Goal: Book appointment/travel/reservation

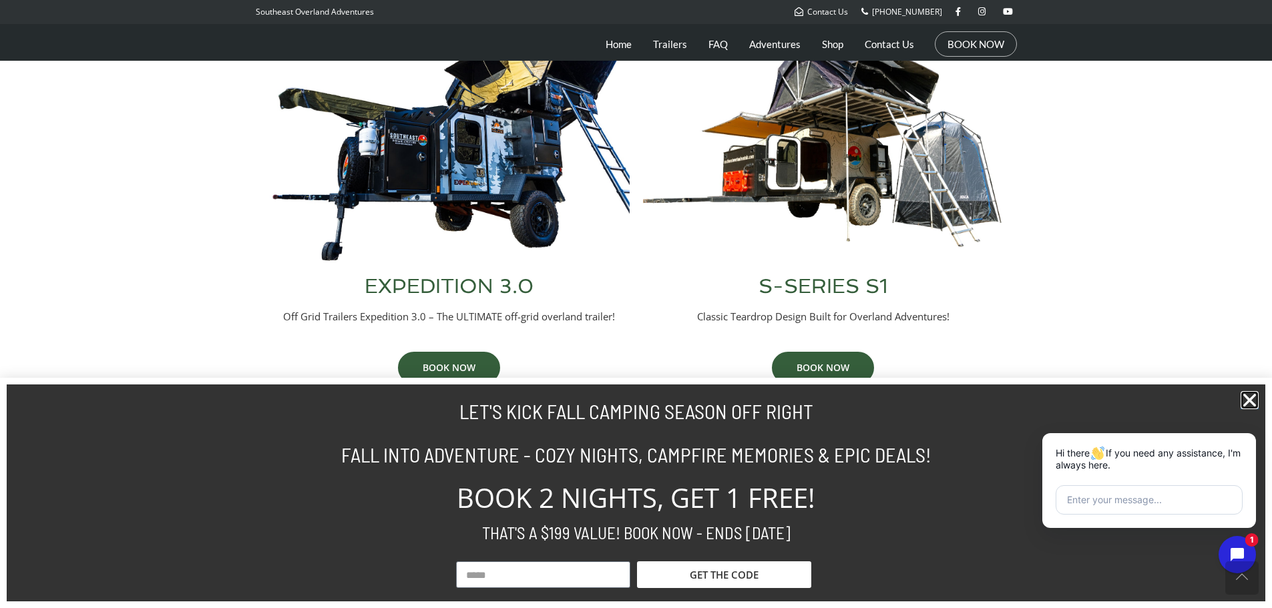
scroll to position [534, 0]
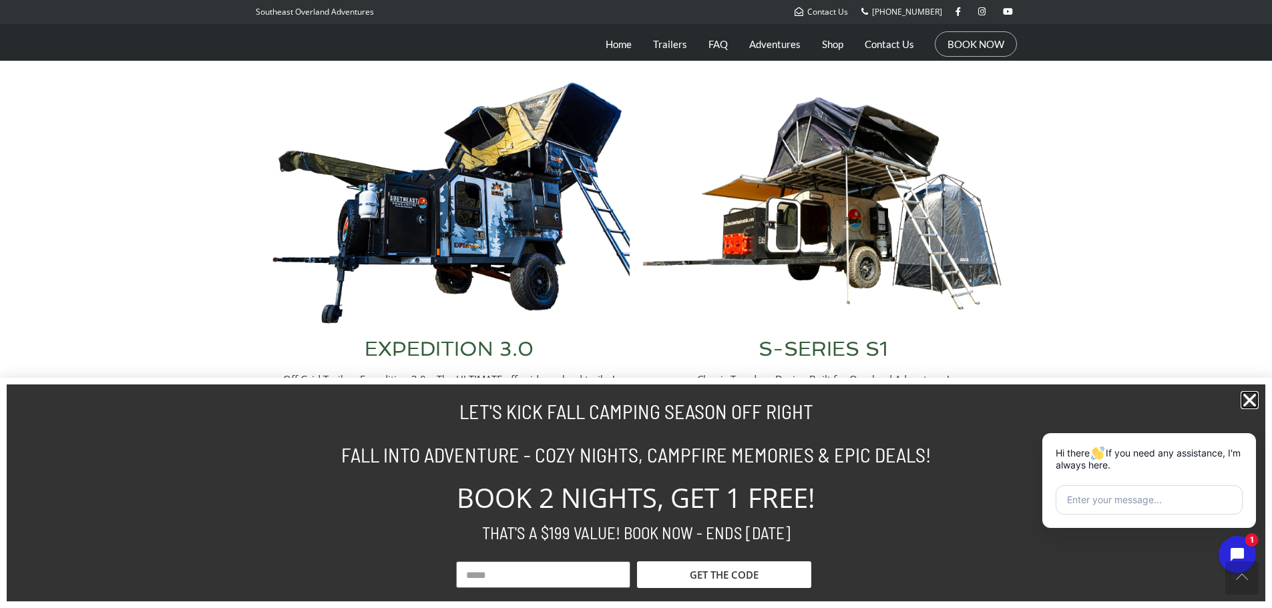
click at [1245, 399] on icon "Close" at bounding box center [1250, 400] width 18 height 18
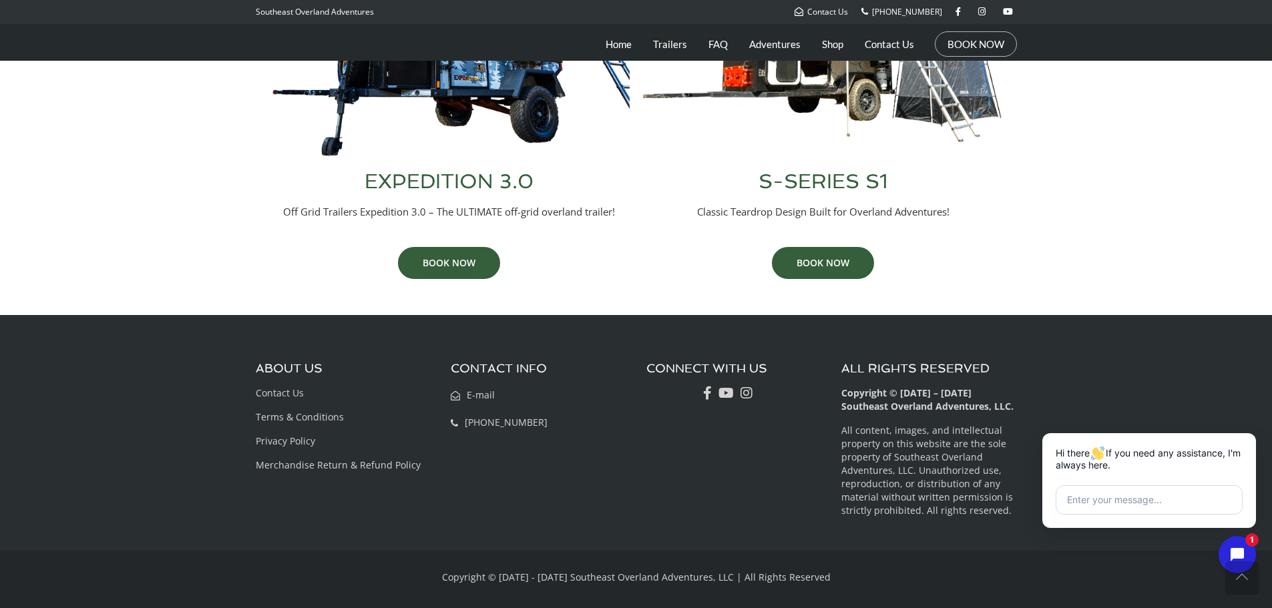
scroll to position [501, 0]
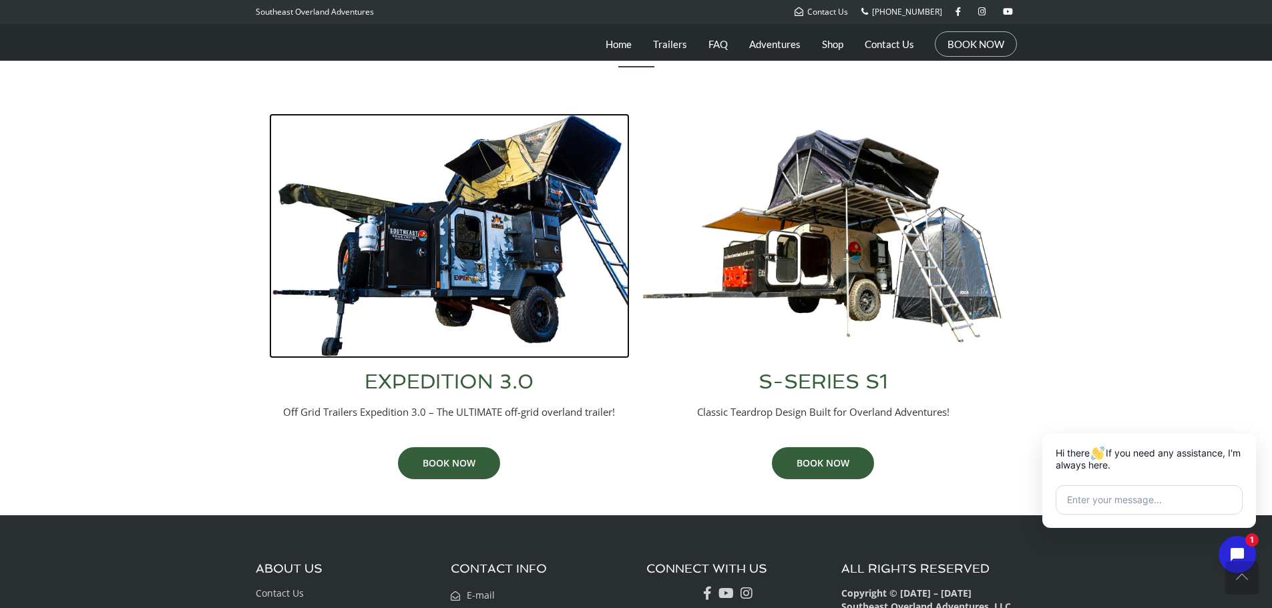
click at [429, 258] on img at bounding box center [449, 236] width 361 height 245
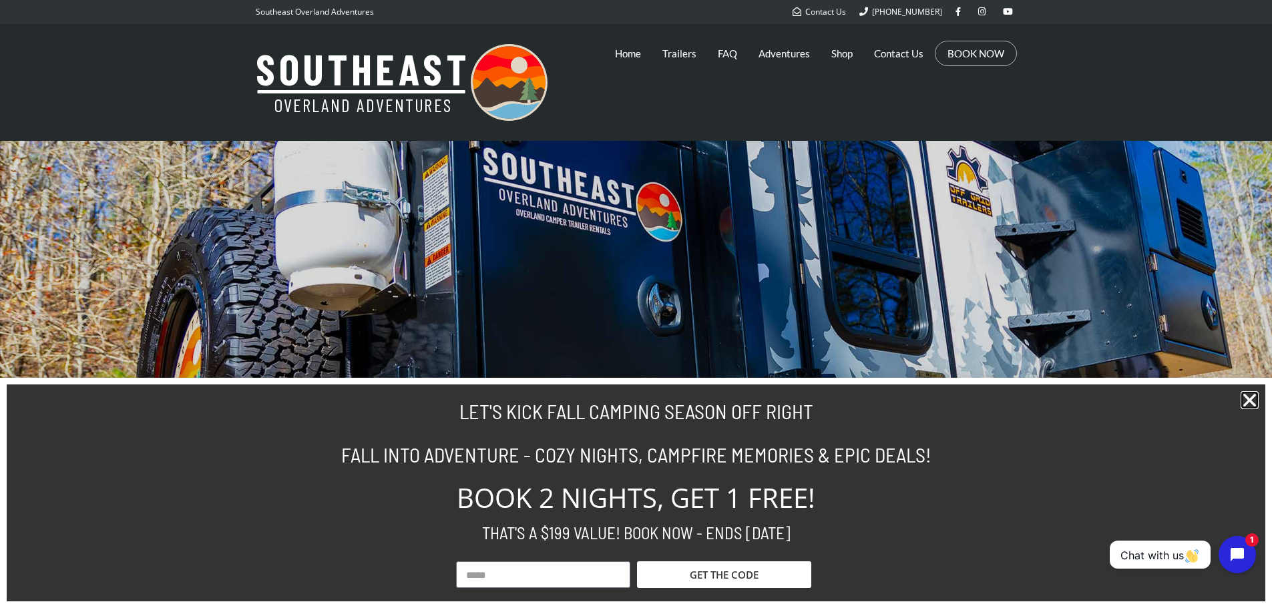
click at [1249, 401] on icon "Close" at bounding box center [1250, 400] width 18 height 18
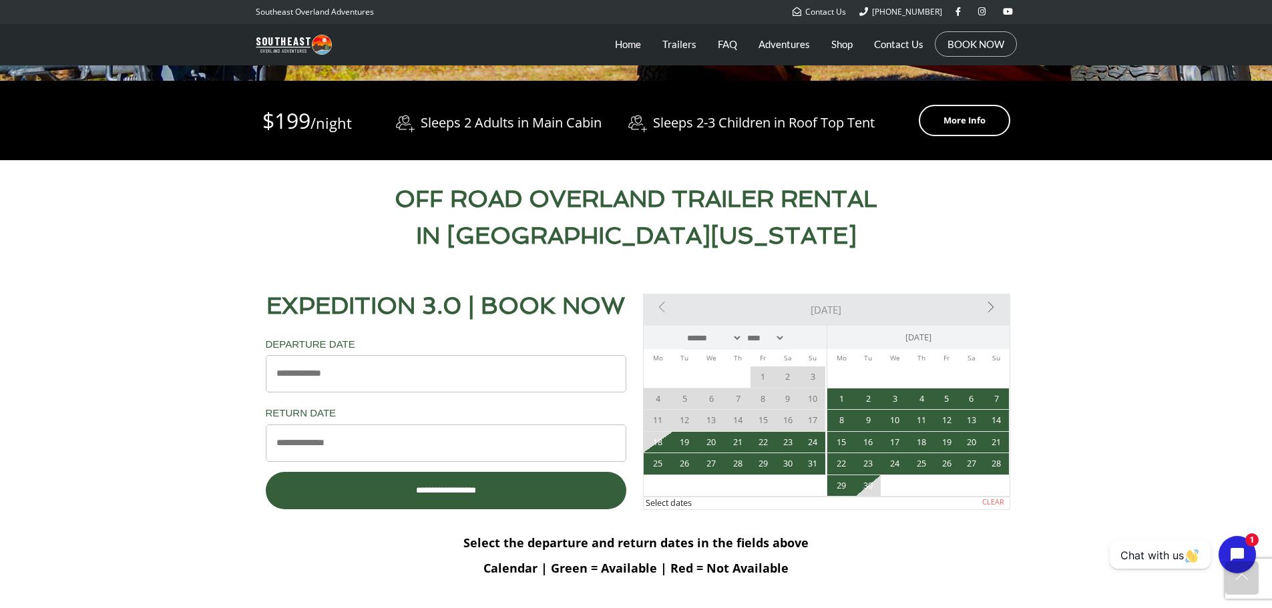
scroll to position [534, 0]
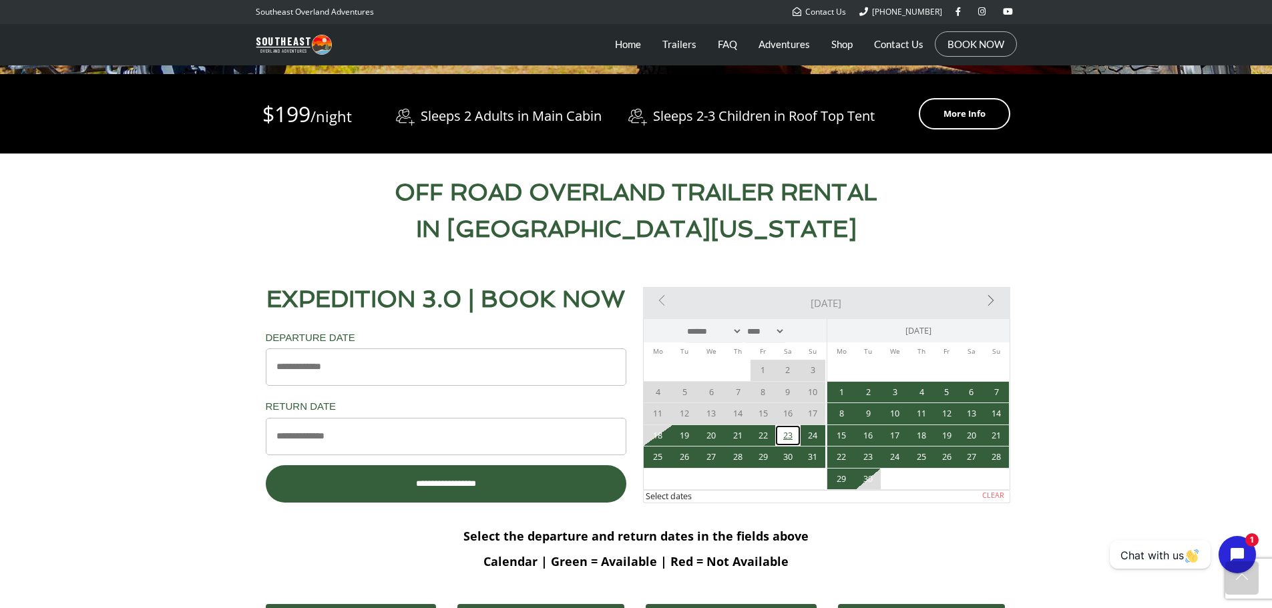
click at [787, 436] on link "23" at bounding box center [787, 435] width 25 height 21
type input "**********"
click at [662, 453] on link "25" at bounding box center [658, 457] width 29 height 21
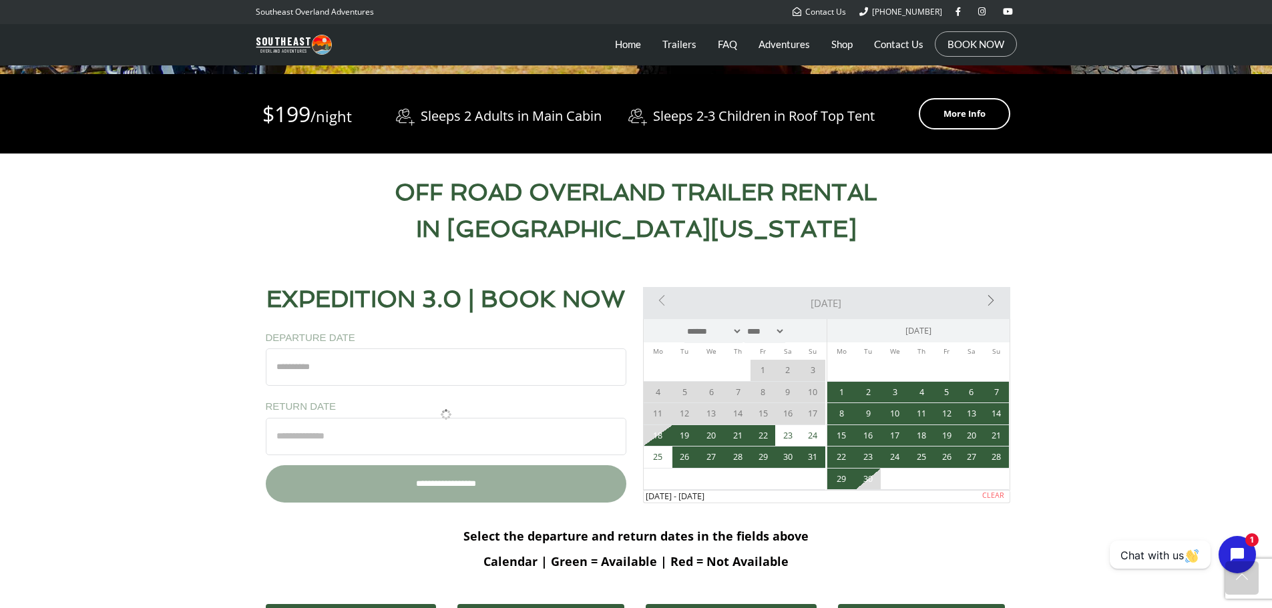
type input "**********"
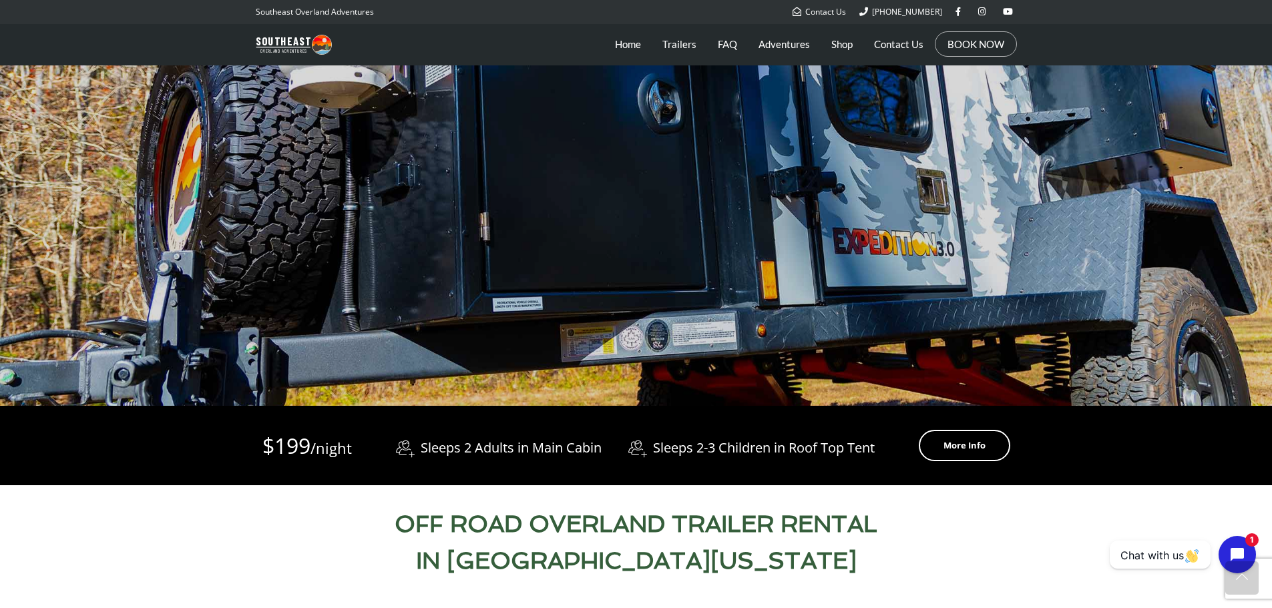
scroll to position [200, 0]
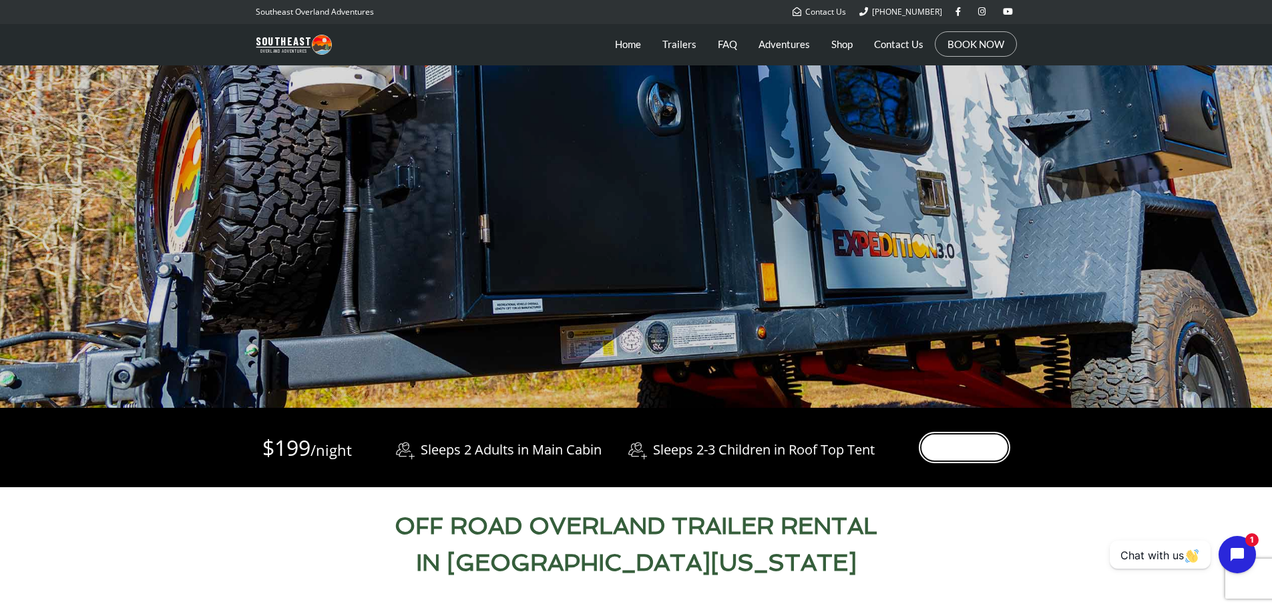
click at [973, 446] on link "More Info" at bounding box center [964, 447] width 91 height 31
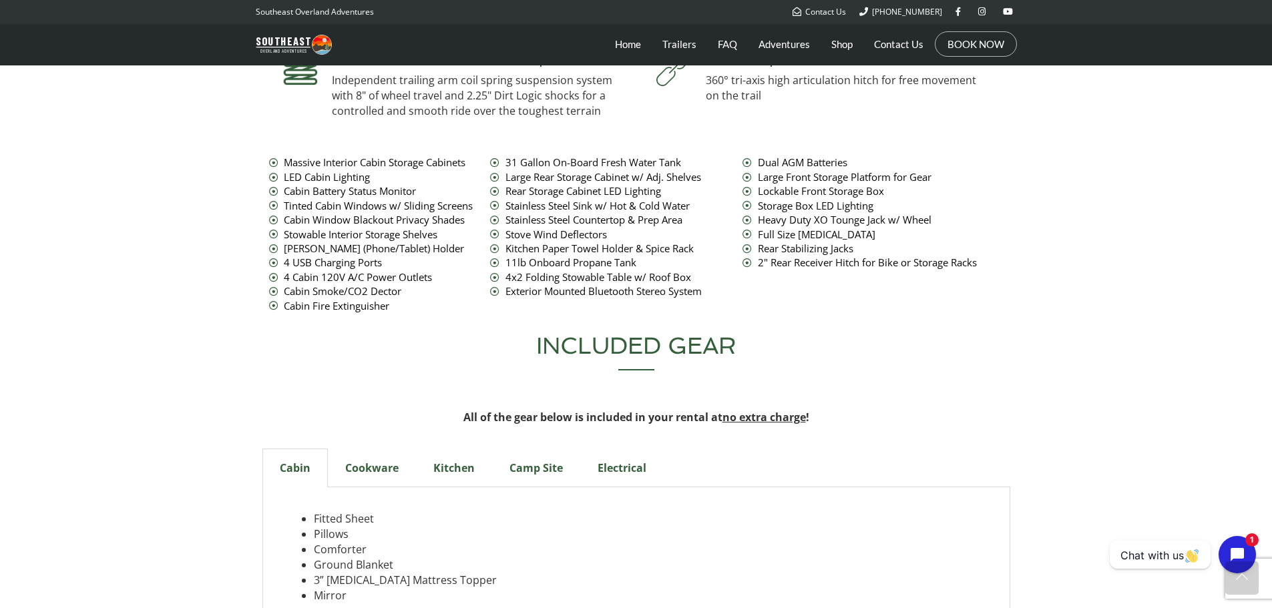
scroll to position [4156, 0]
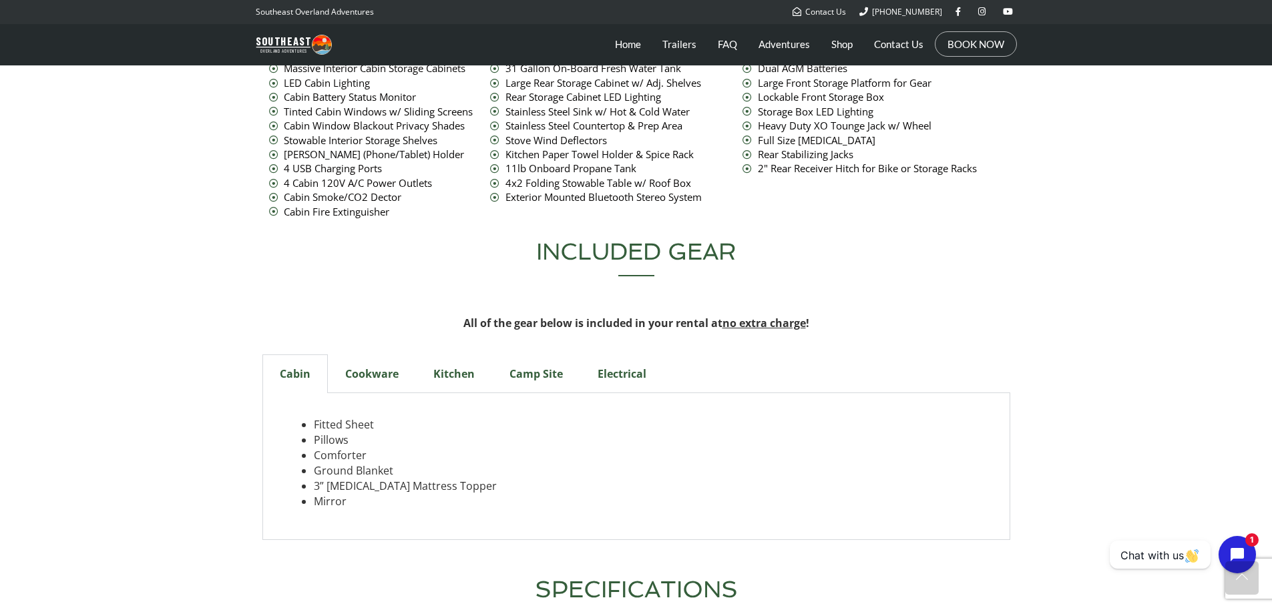
click at [373, 355] on div "Cookware" at bounding box center [372, 374] width 88 height 39
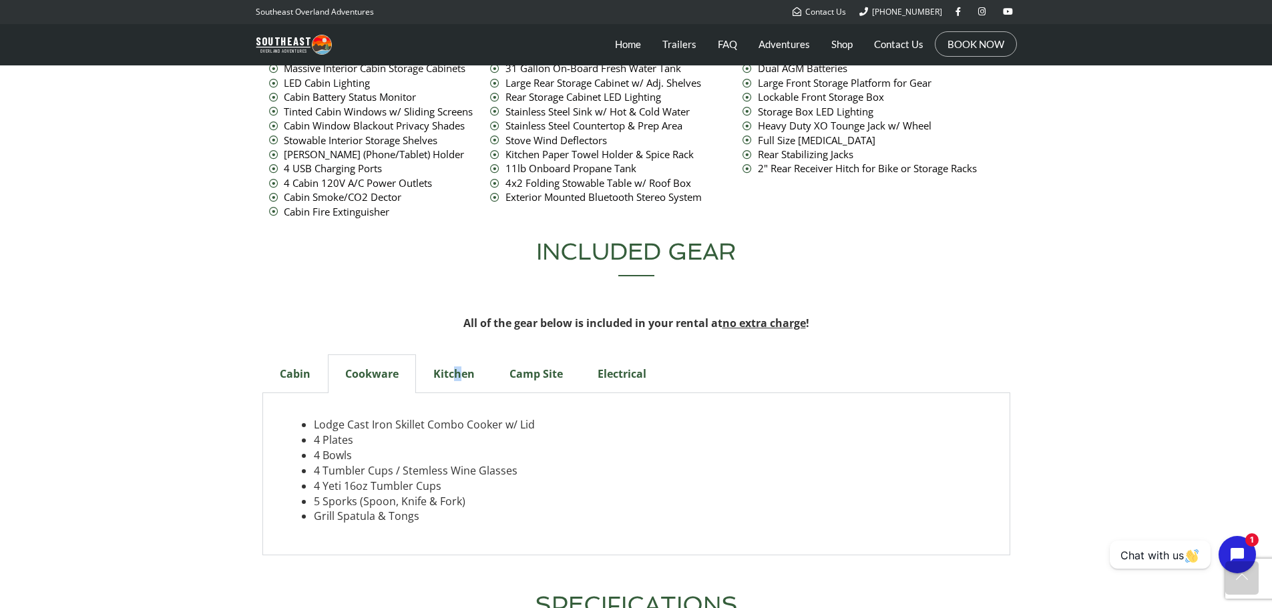
click at [457, 355] on div "Kitchen" at bounding box center [454, 374] width 76 height 39
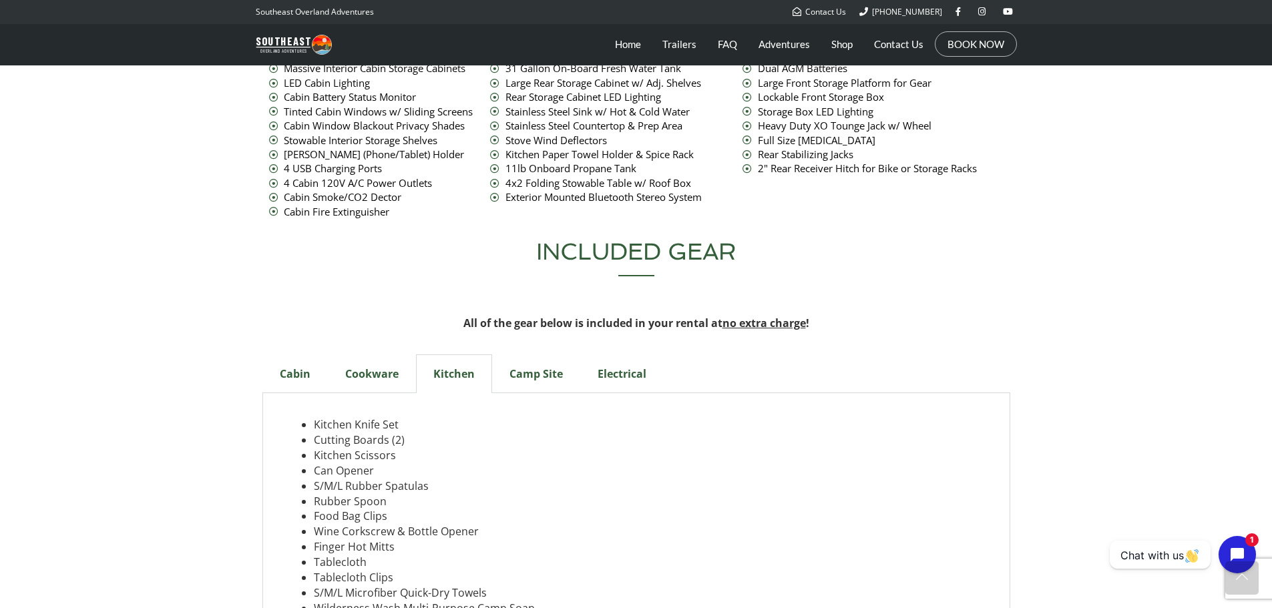
click at [548, 355] on div "Camp Site" at bounding box center [536, 374] width 88 height 39
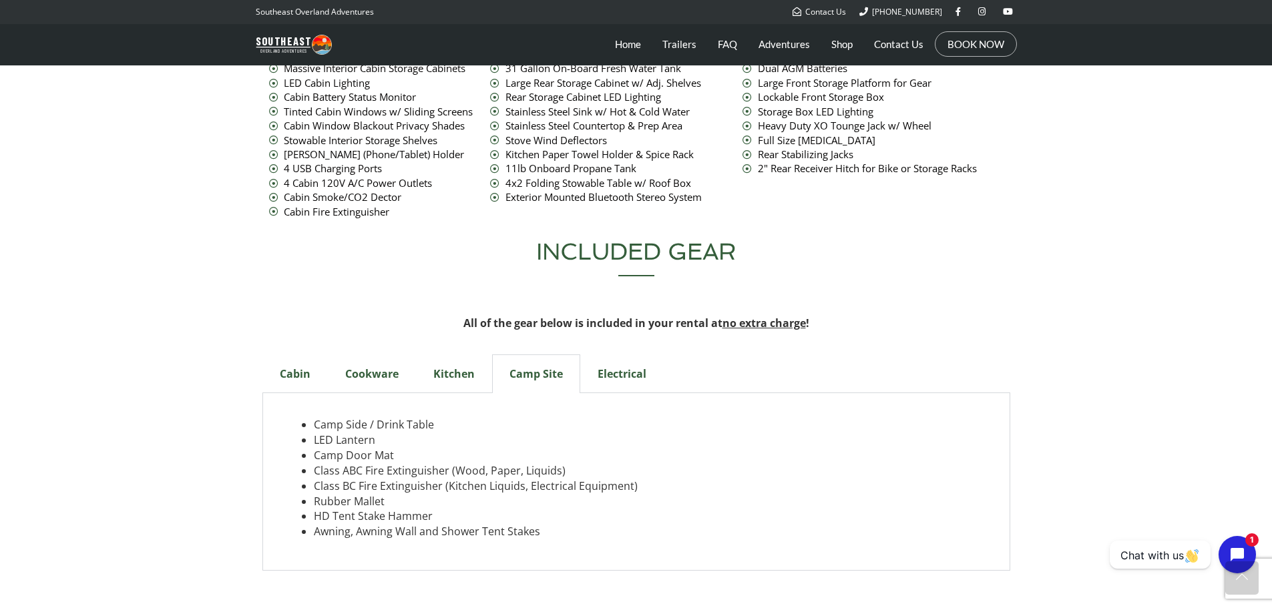
click at [618, 355] on div "Electrical" at bounding box center [621, 374] width 83 height 39
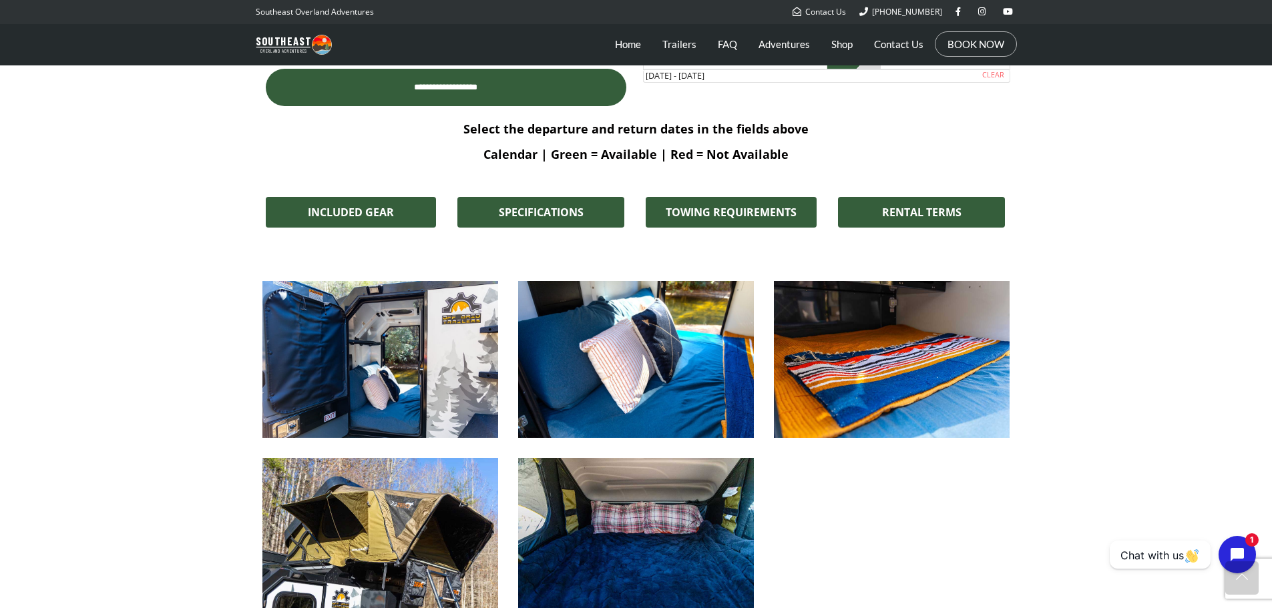
scroll to position [1002, 0]
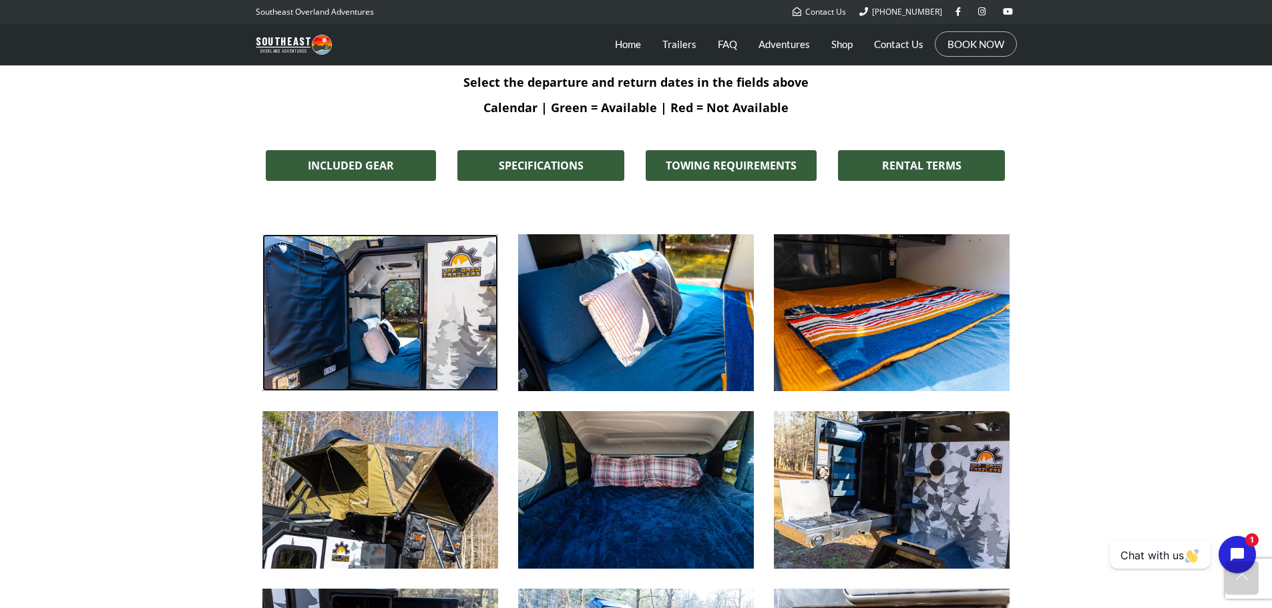
click at [400, 318] on img at bounding box center [380, 312] width 236 height 157
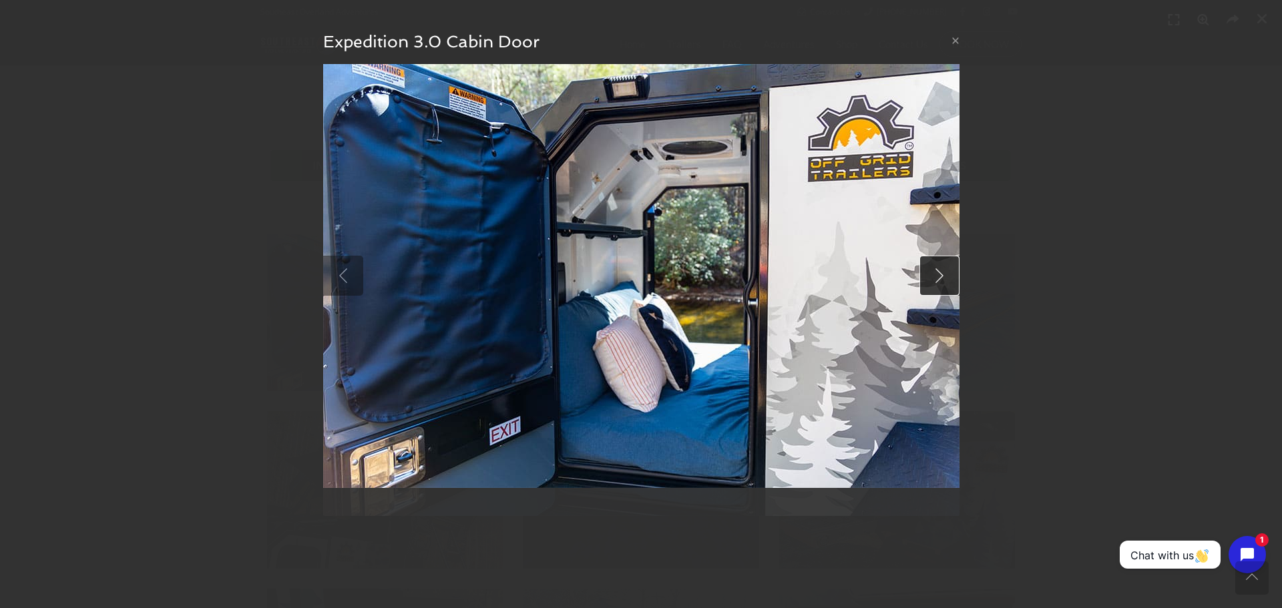
click at [935, 281] on link at bounding box center [939, 276] width 40 height 40
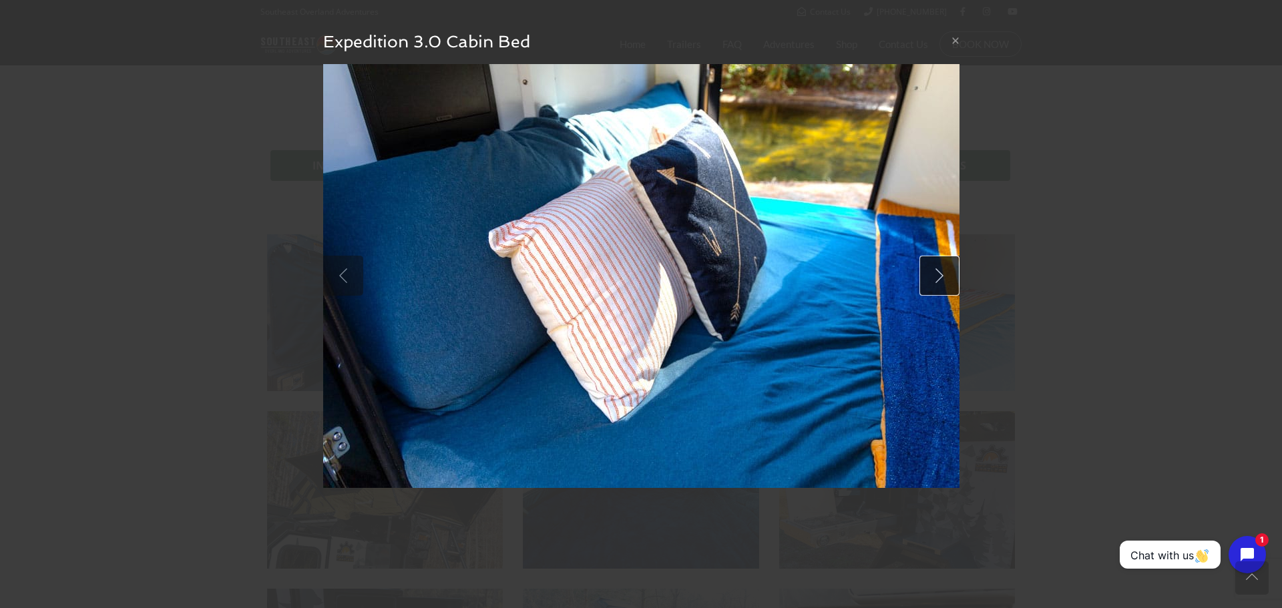
click at [935, 281] on link at bounding box center [939, 276] width 40 height 40
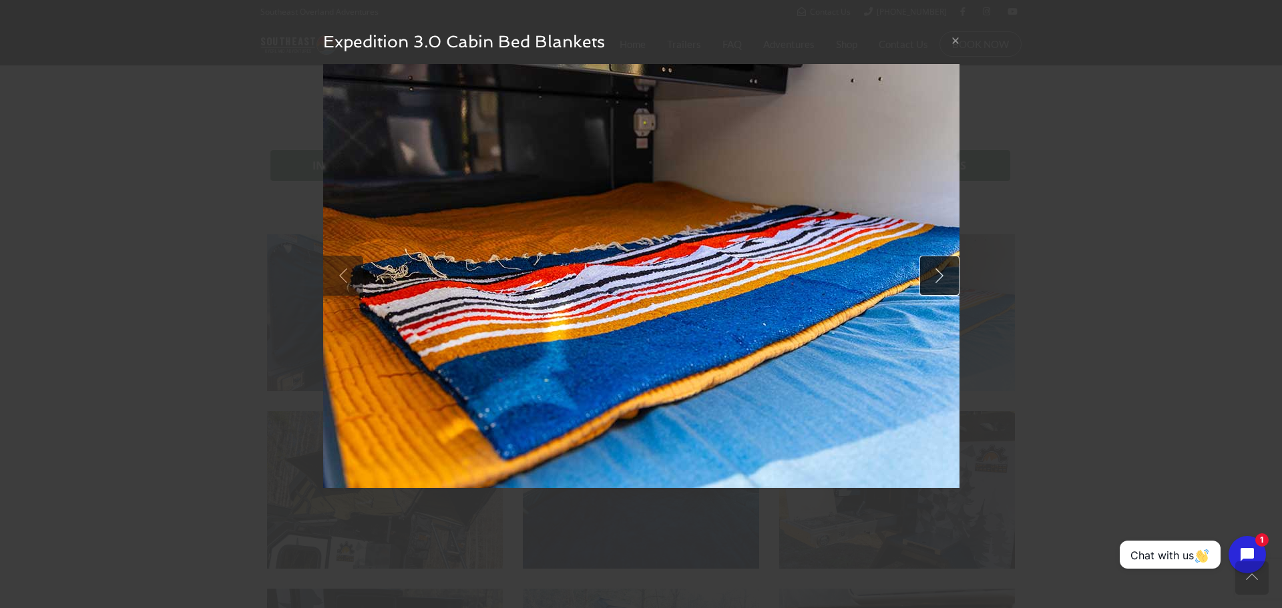
click at [935, 281] on link at bounding box center [939, 276] width 40 height 40
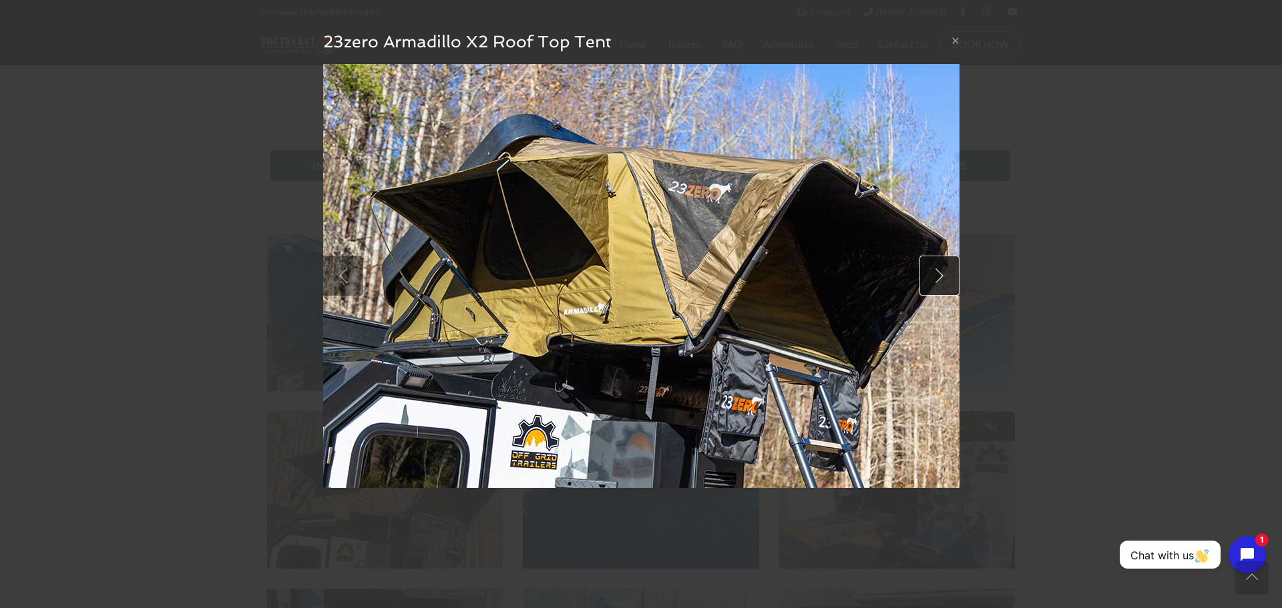
click at [935, 281] on link at bounding box center [939, 276] width 40 height 40
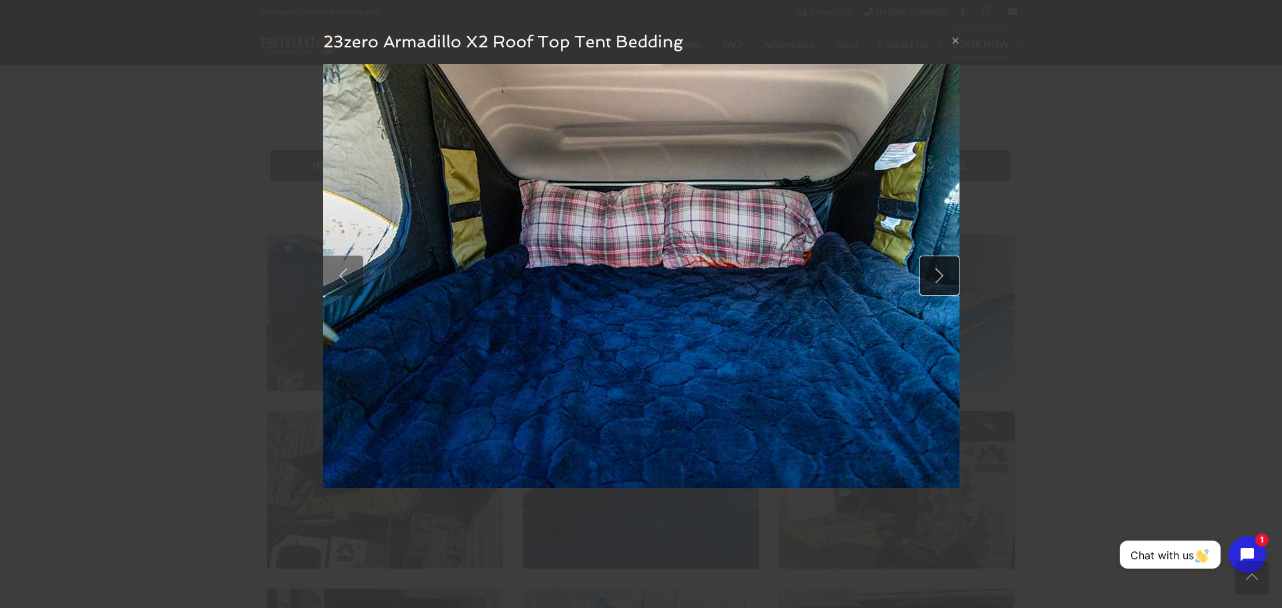
click at [935, 281] on link at bounding box center [939, 276] width 40 height 40
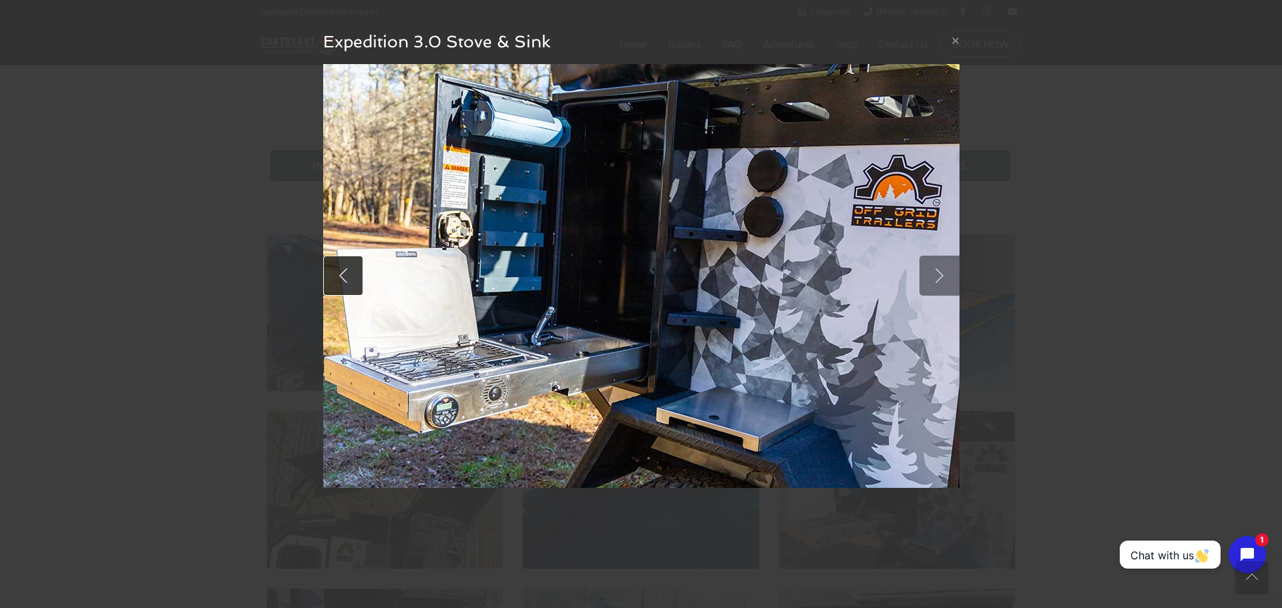
click at [335, 275] on link at bounding box center [343, 276] width 40 height 40
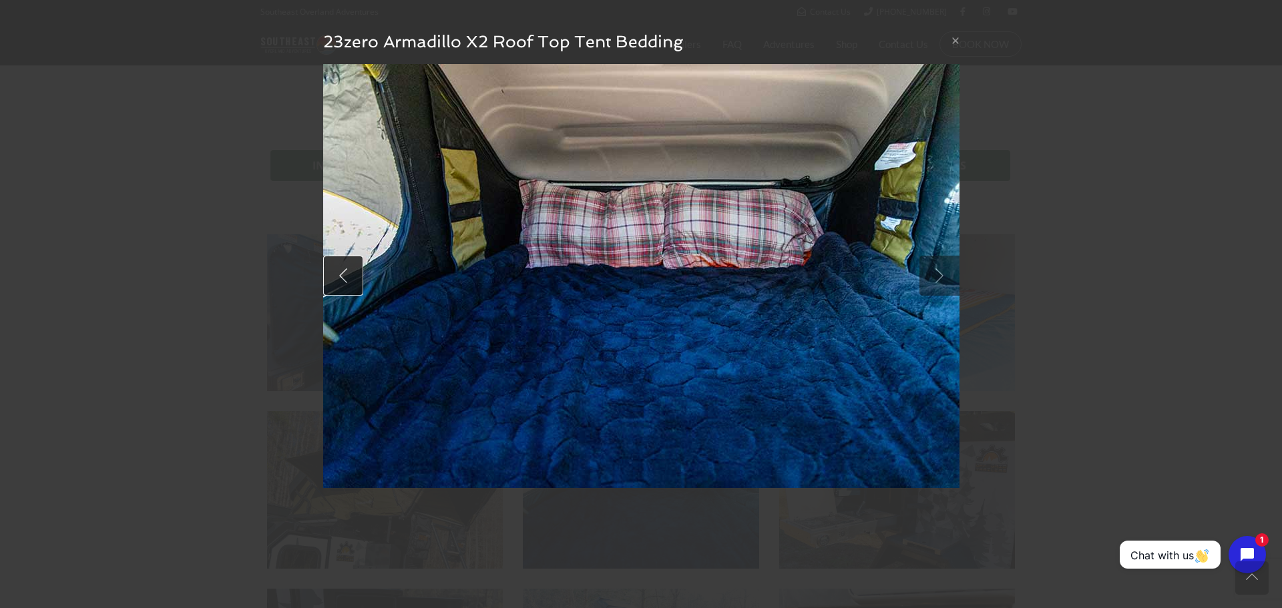
click at [336, 275] on link at bounding box center [343, 276] width 40 height 40
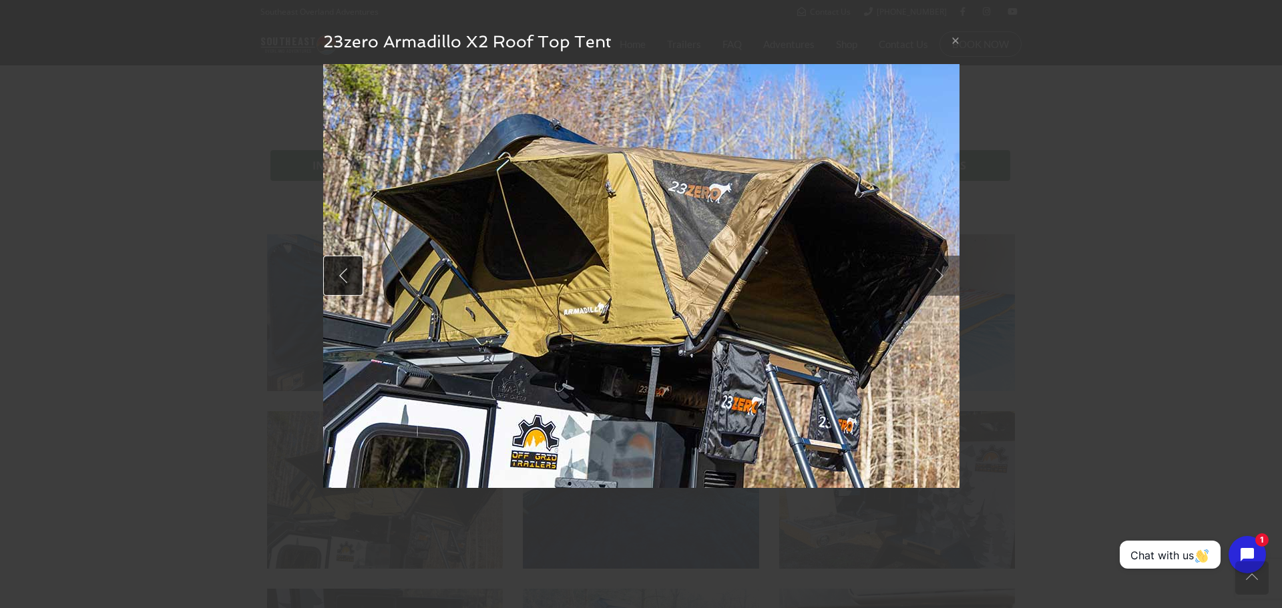
click at [336, 275] on link at bounding box center [343, 276] width 40 height 40
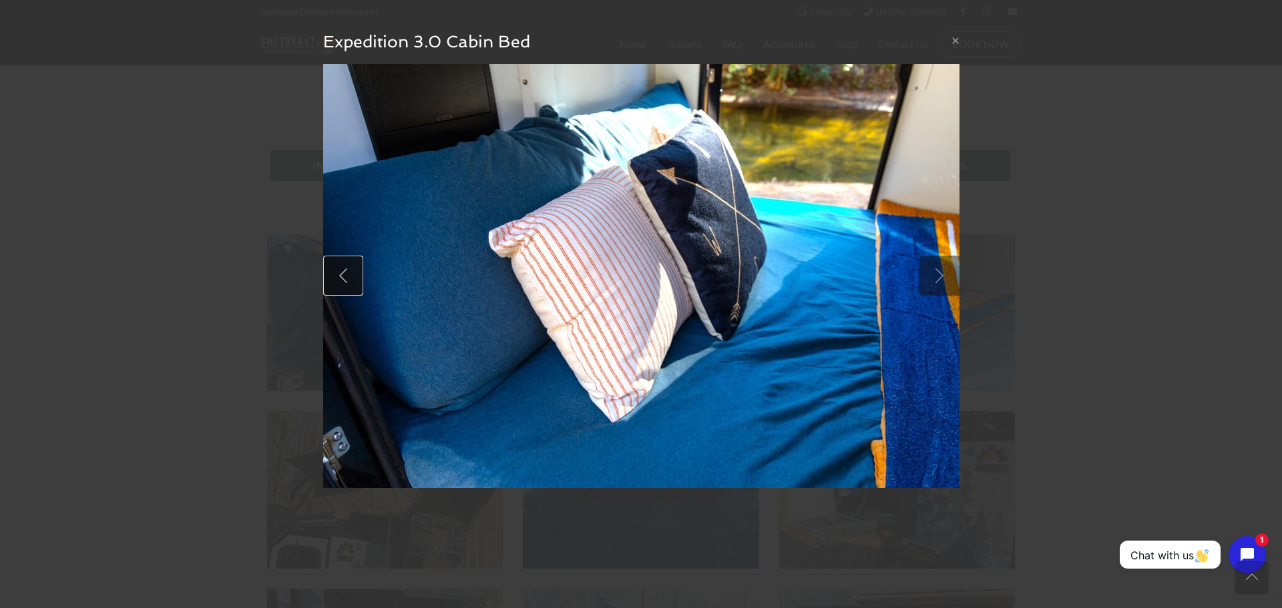
click at [336, 275] on link at bounding box center [343, 276] width 40 height 40
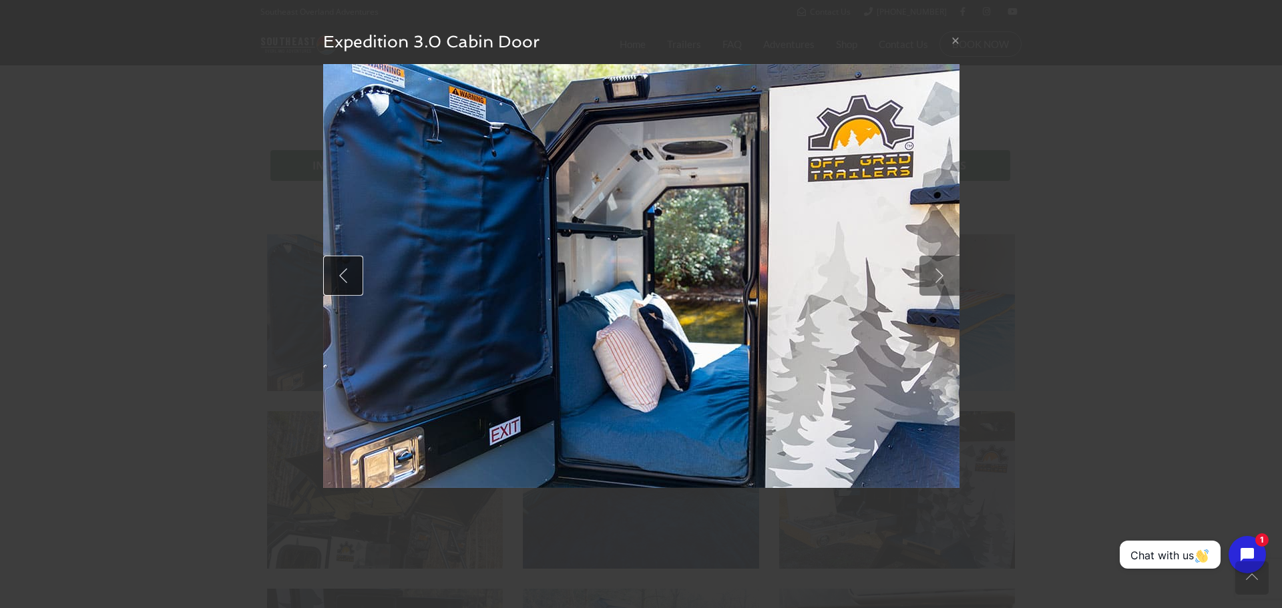
click at [336, 275] on link at bounding box center [343, 276] width 40 height 40
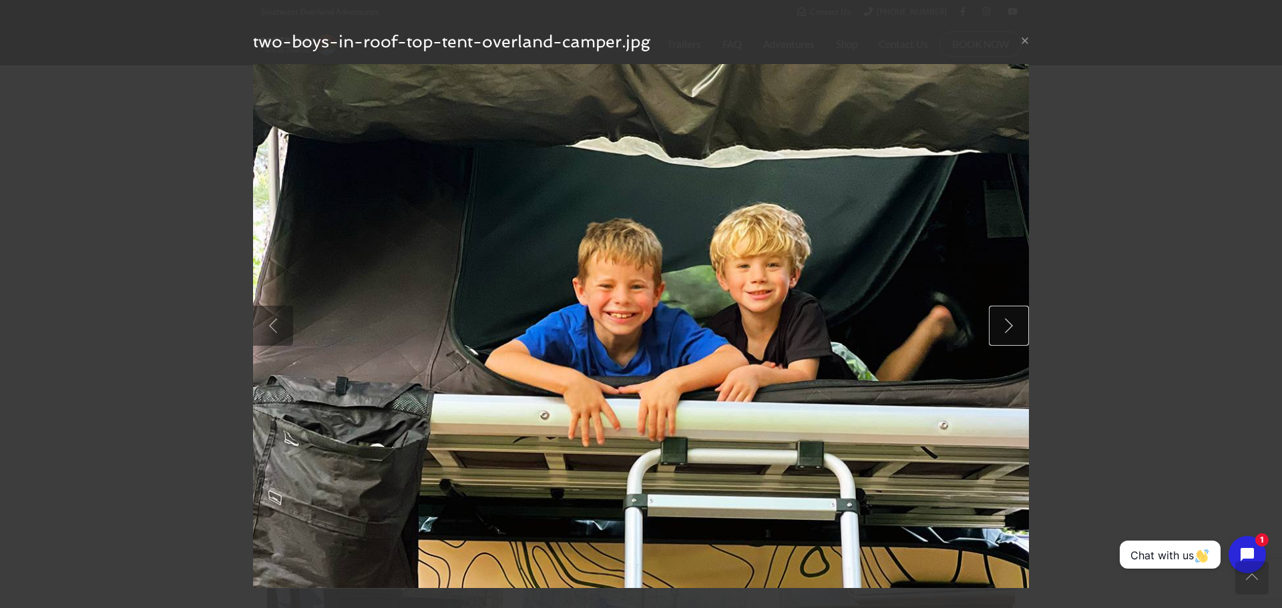
click at [1003, 327] on link at bounding box center [1009, 326] width 40 height 40
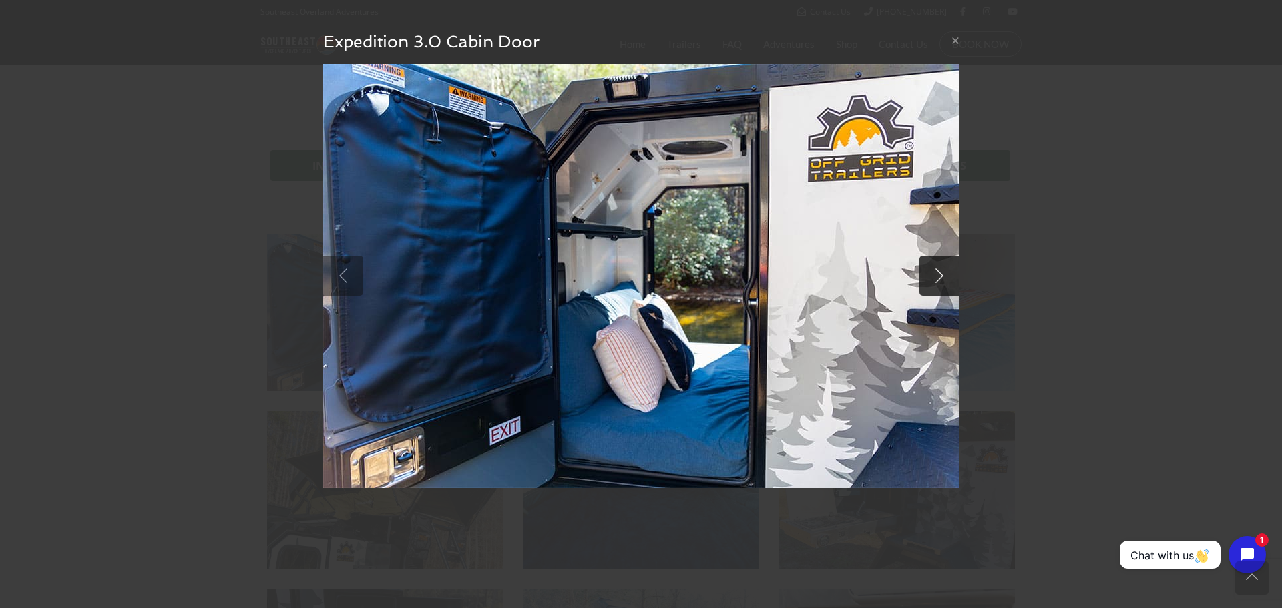
click at [1003, 327] on div "× Expedition 3.0 Cabin Door null" at bounding box center [641, 304] width 1282 height 608
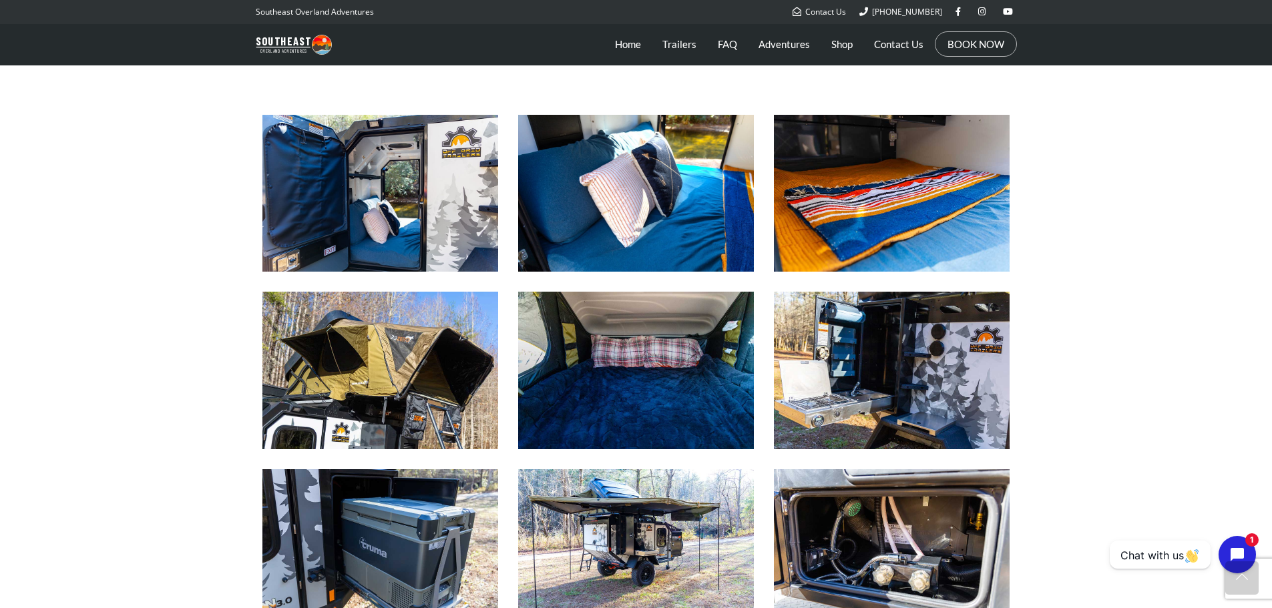
scroll to position [1135, 0]
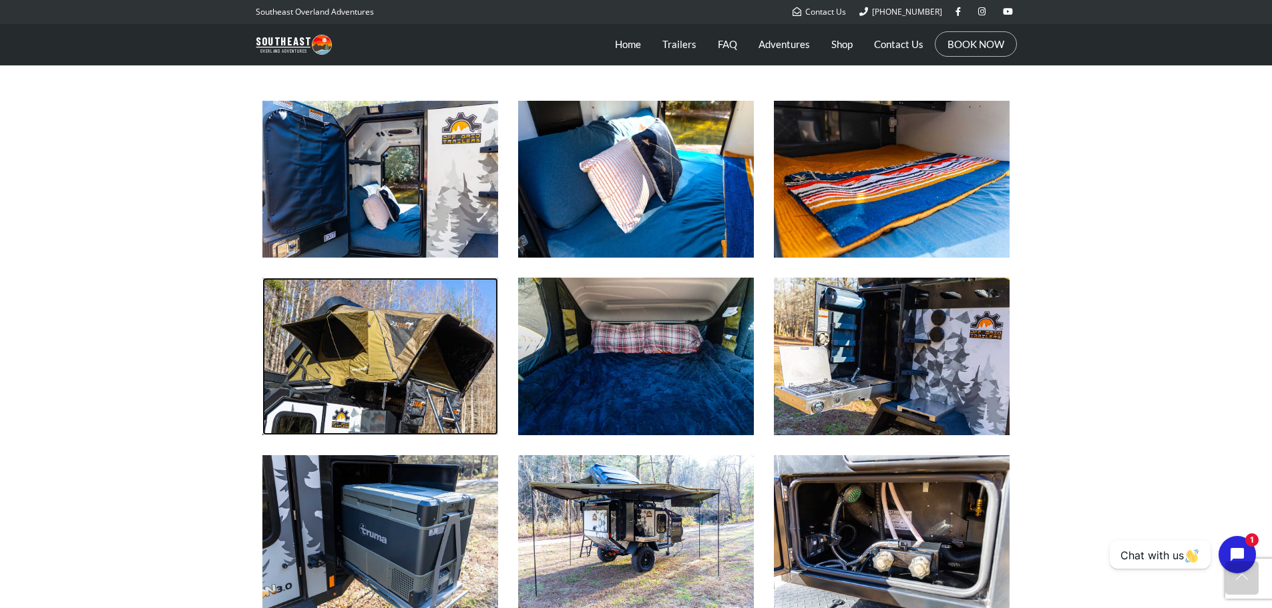
click at [407, 375] on img at bounding box center [380, 356] width 236 height 157
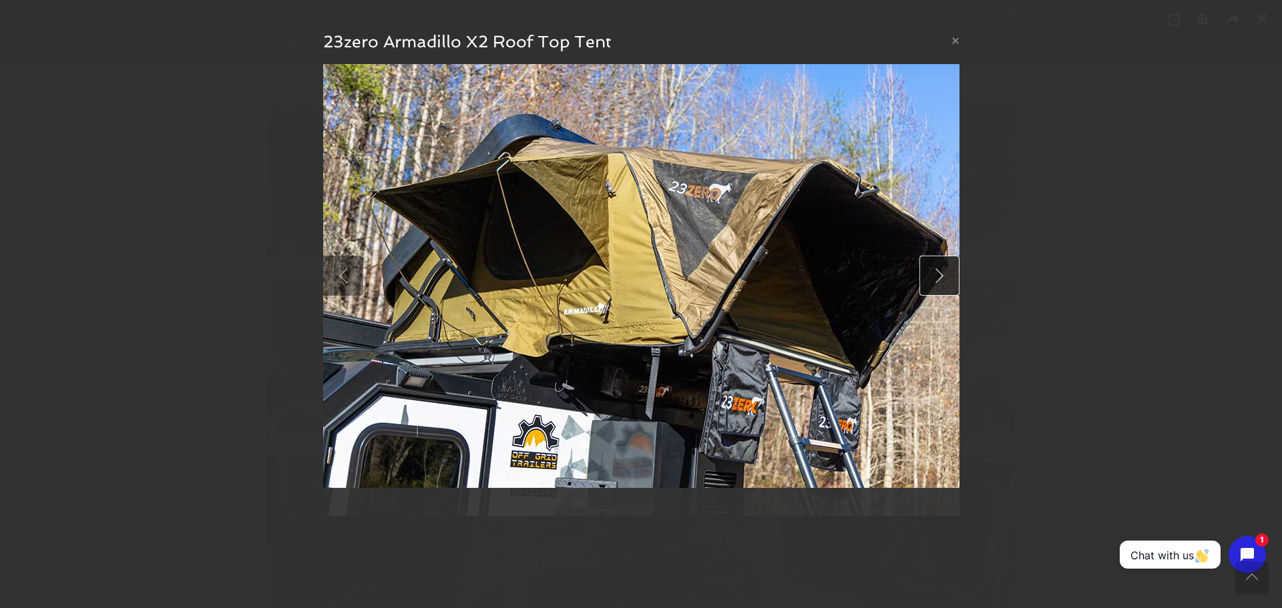
click at [939, 273] on link at bounding box center [939, 276] width 40 height 40
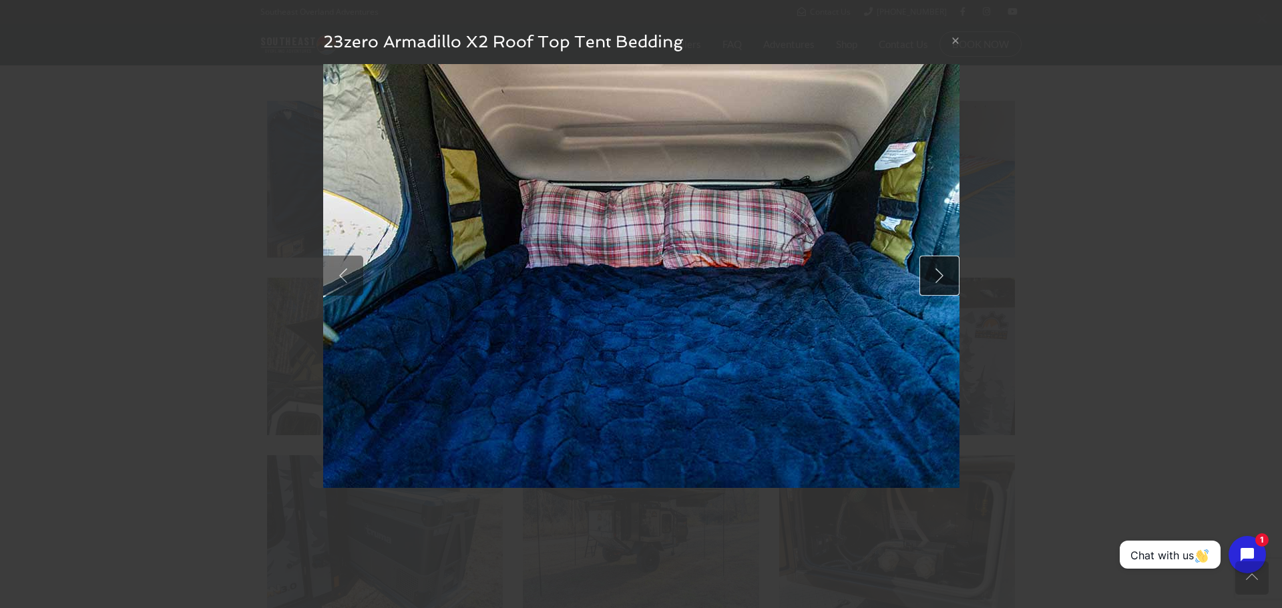
click at [939, 273] on link at bounding box center [939, 276] width 40 height 40
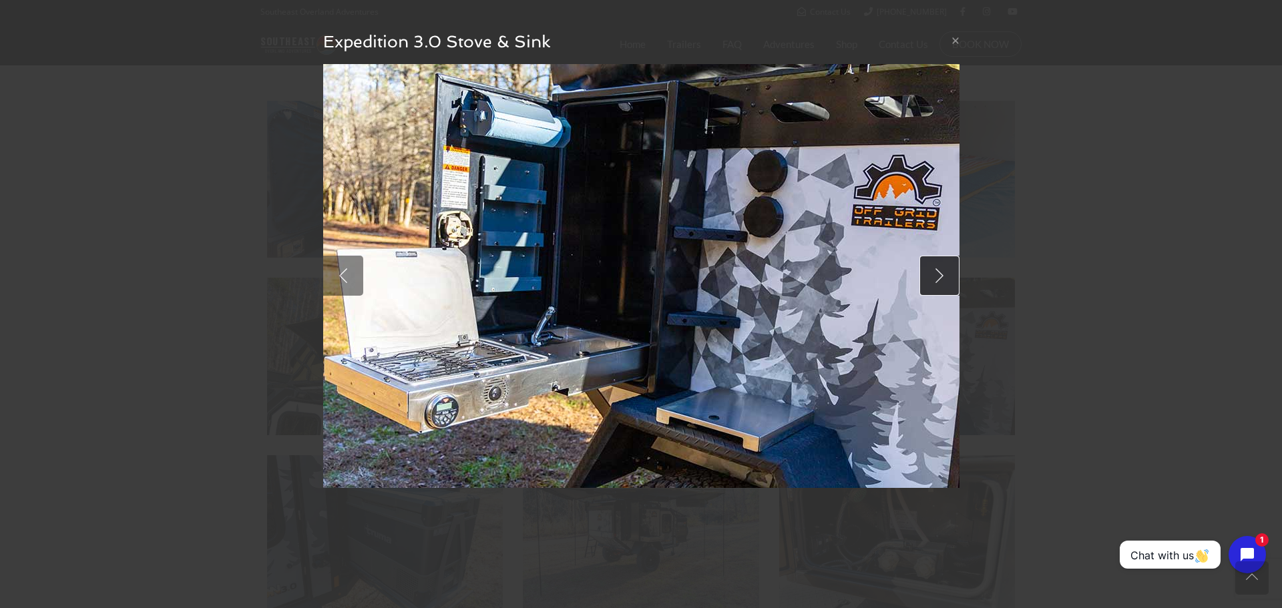
click at [939, 273] on link at bounding box center [939, 276] width 40 height 40
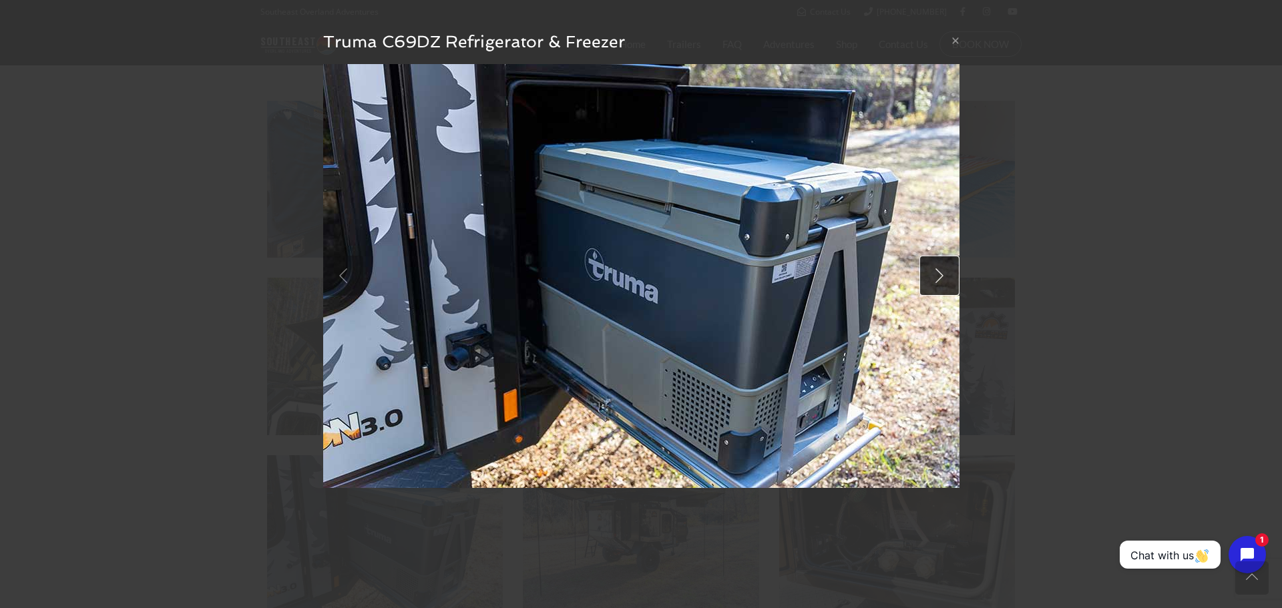
click at [939, 273] on link at bounding box center [939, 276] width 40 height 40
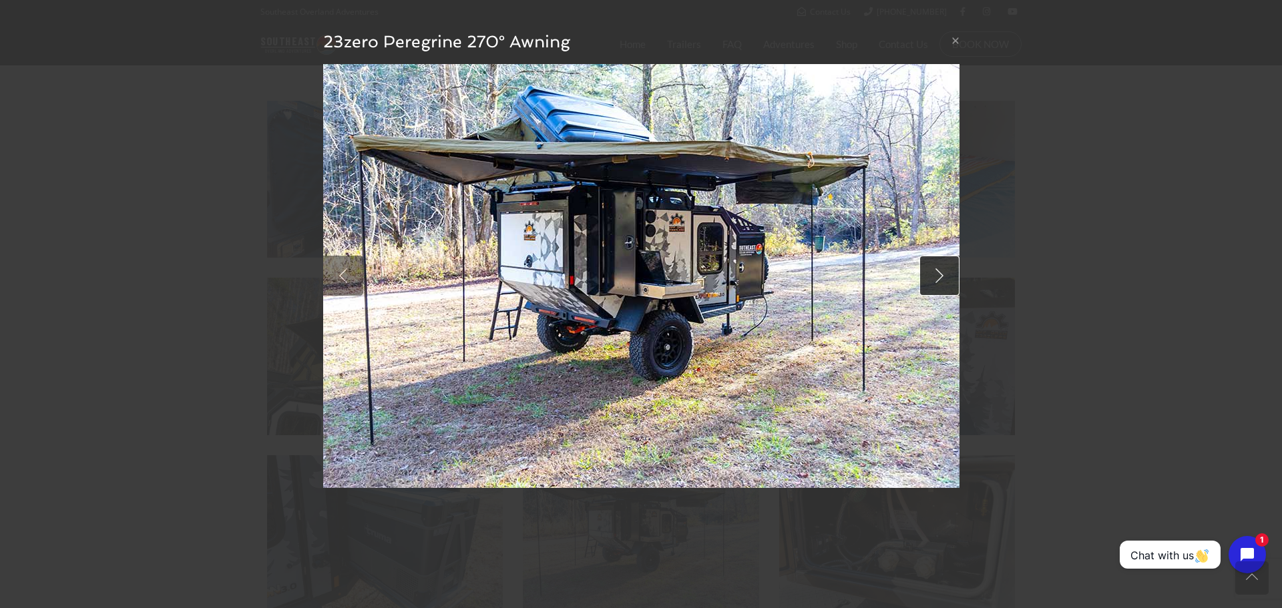
click at [945, 272] on link at bounding box center [939, 276] width 40 height 40
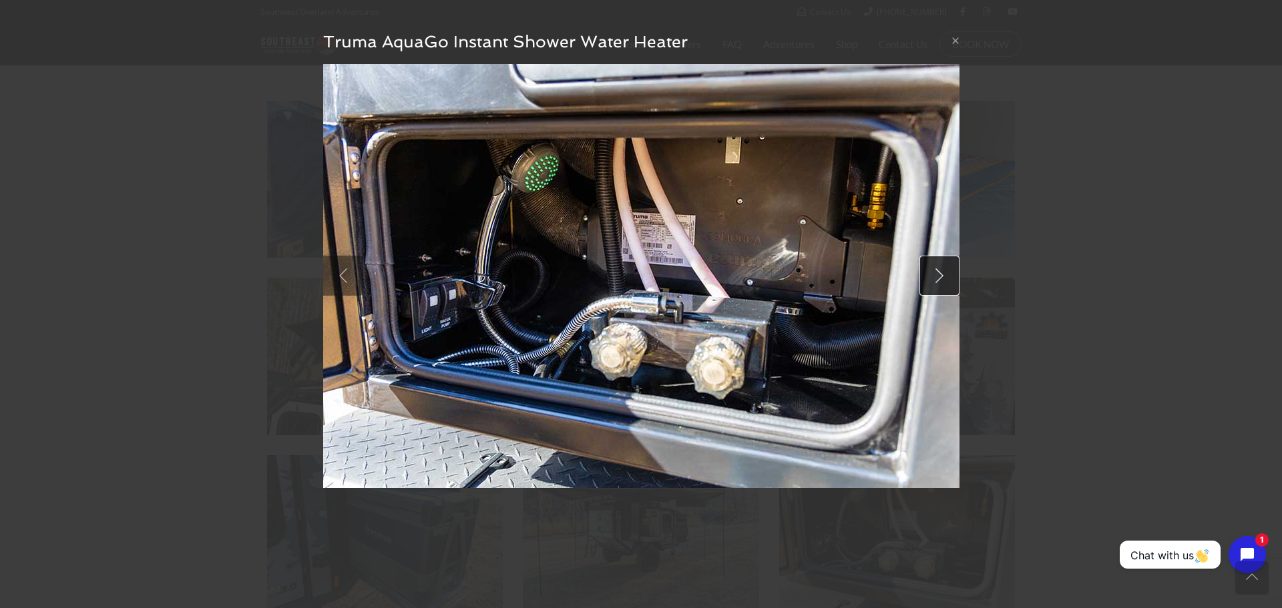
click at [945, 272] on link at bounding box center [939, 276] width 40 height 40
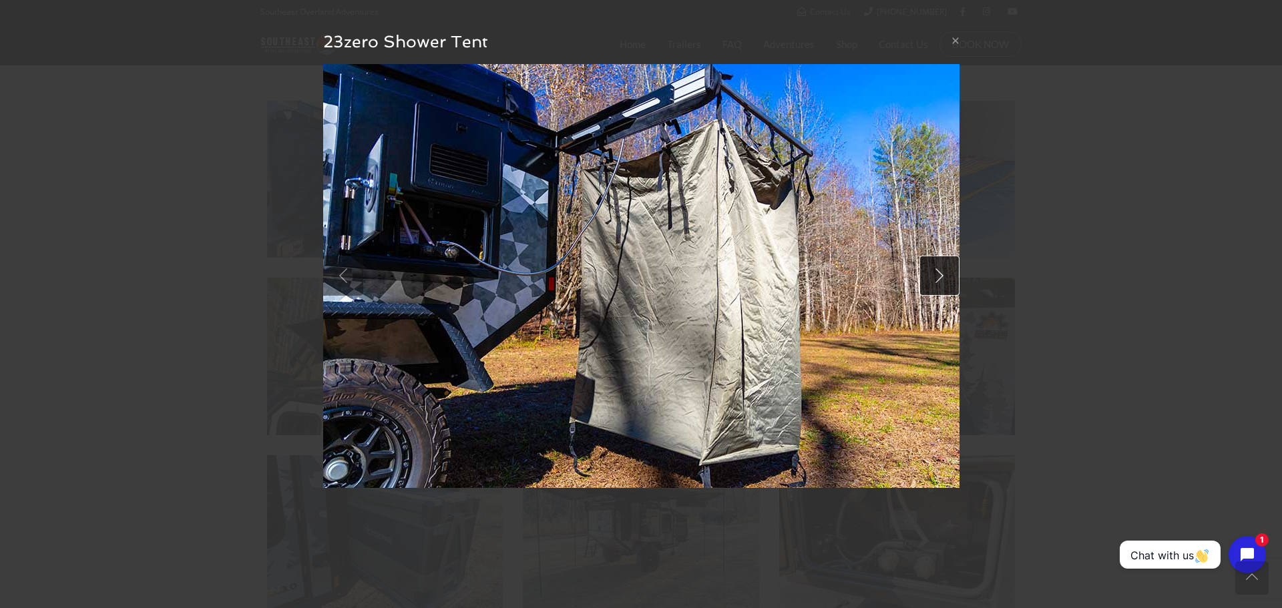
click at [945, 272] on link at bounding box center [939, 276] width 40 height 40
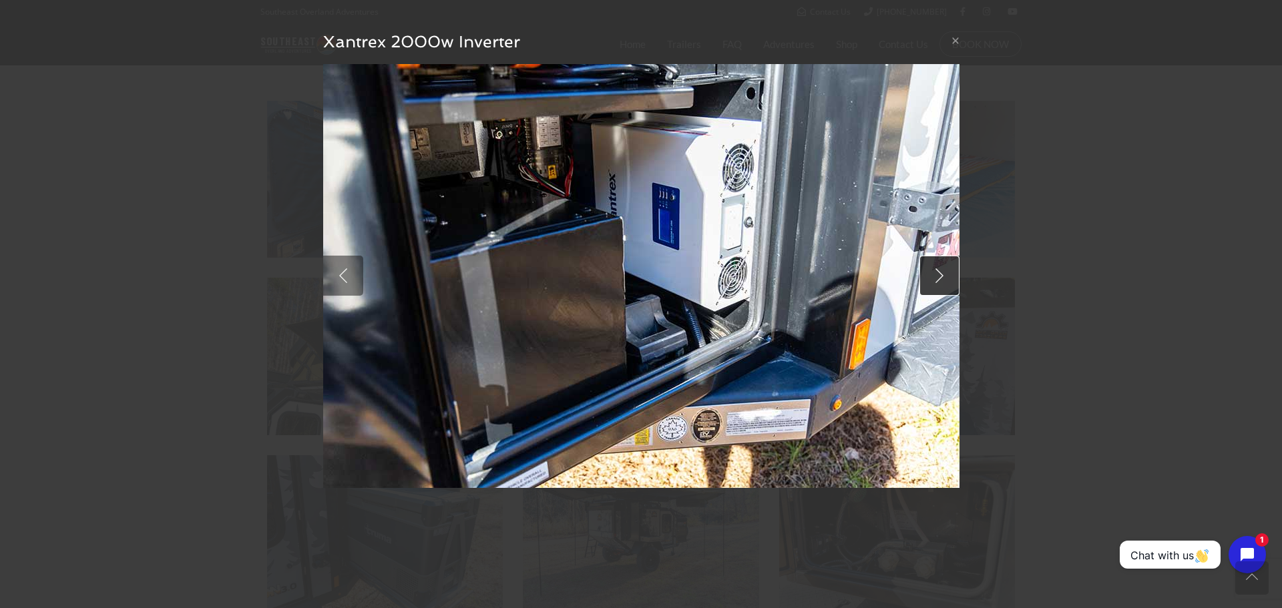
click at [945, 272] on link at bounding box center [939, 276] width 40 height 40
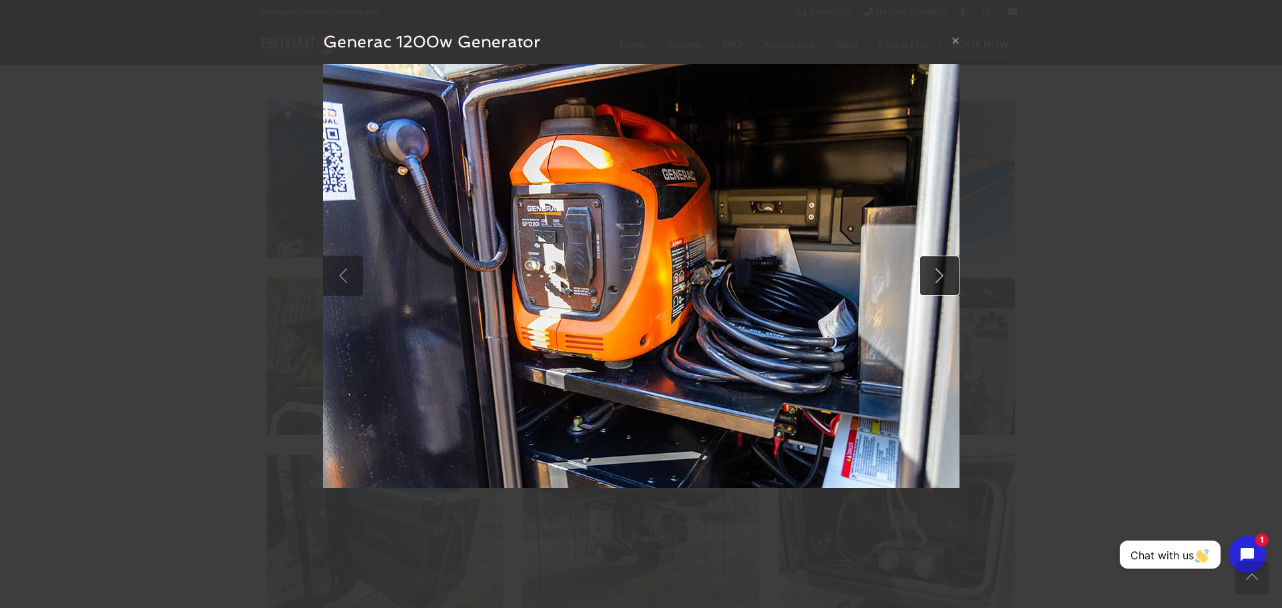
click at [943, 272] on link at bounding box center [939, 276] width 40 height 40
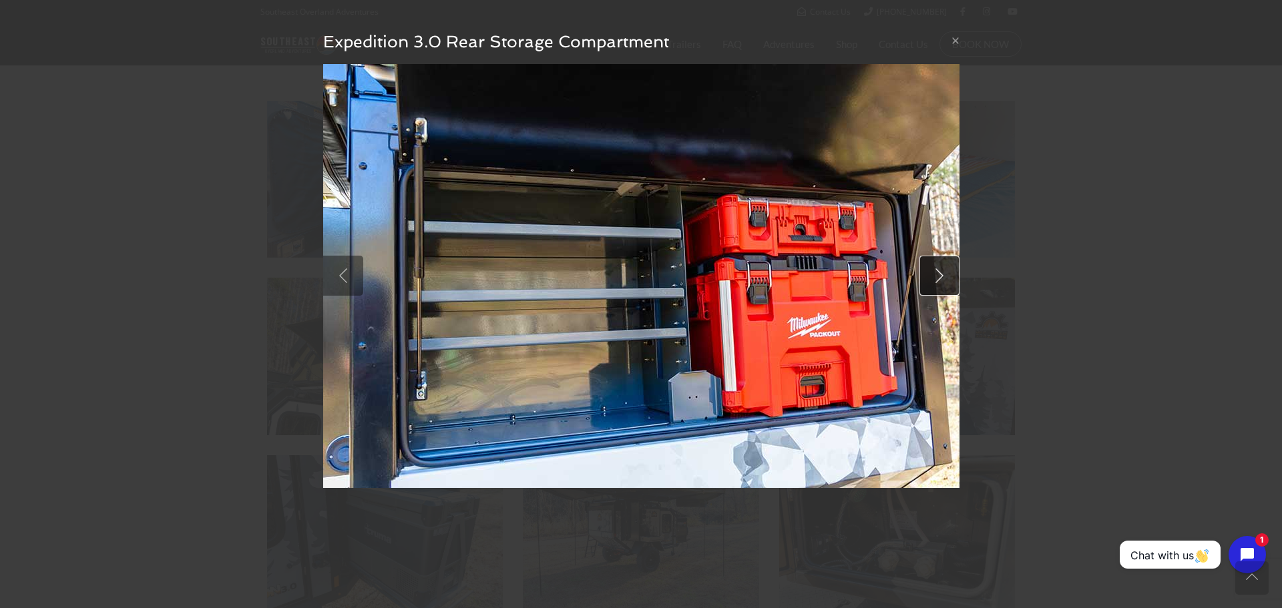
click at [943, 272] on link at bounding box center [939, 276] width 40 height 40
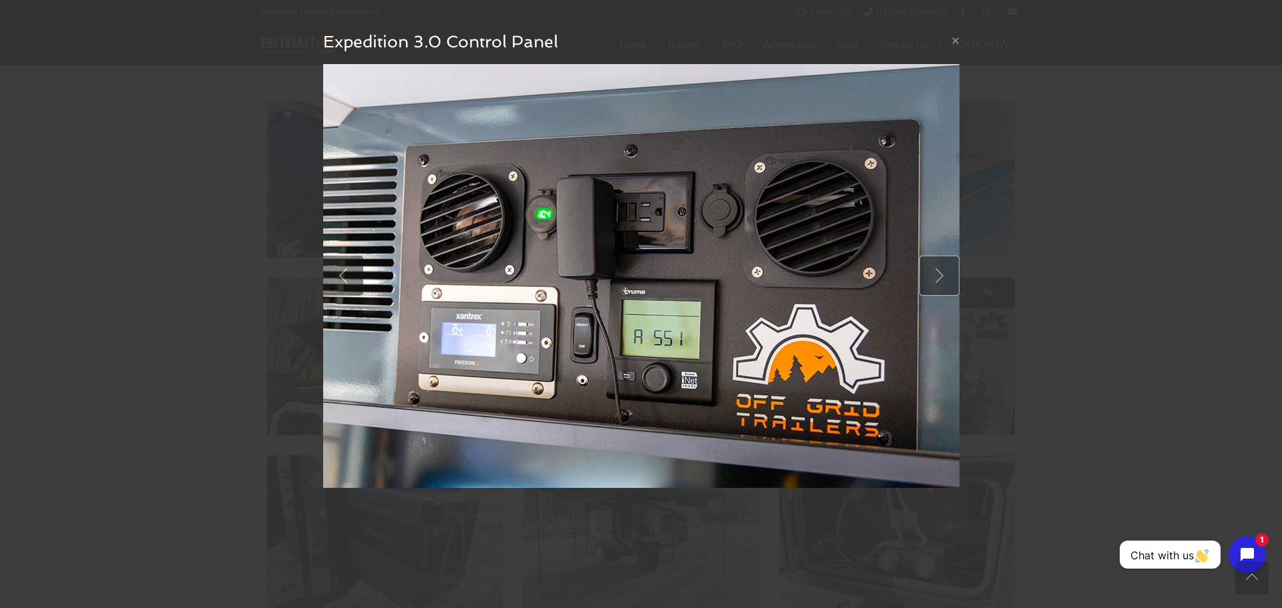
click at [942, 272] on link at bounding box center [939, 276] width 40 height 40
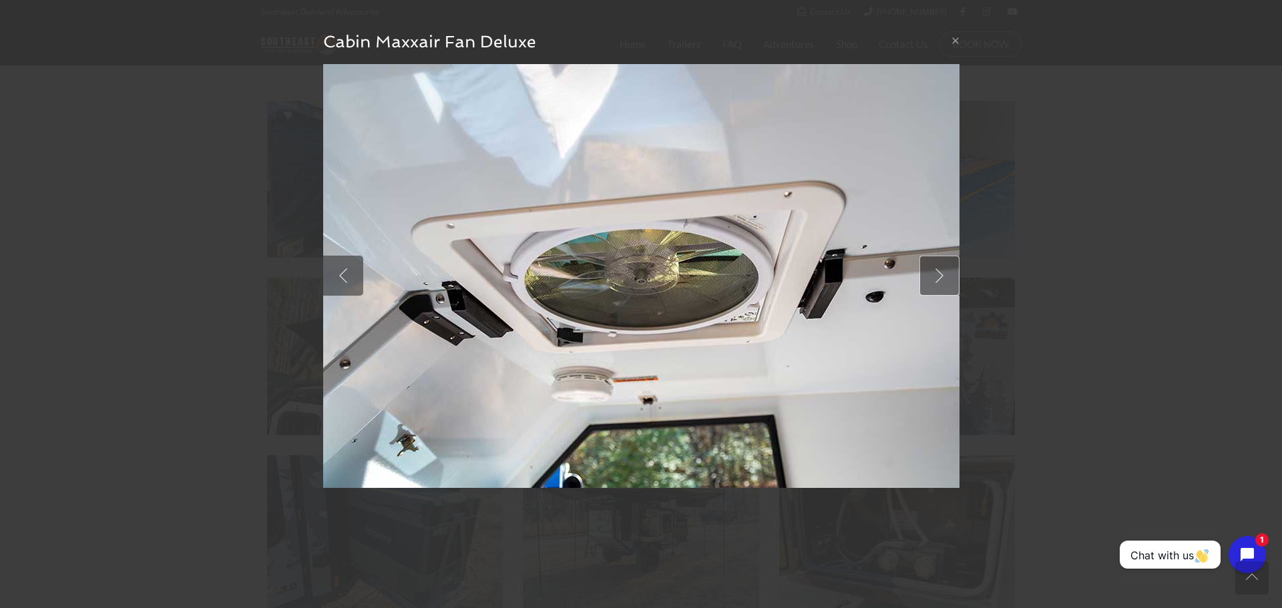
click at [942, 272] on link at bounding box center [939, 276] width 40 height 40
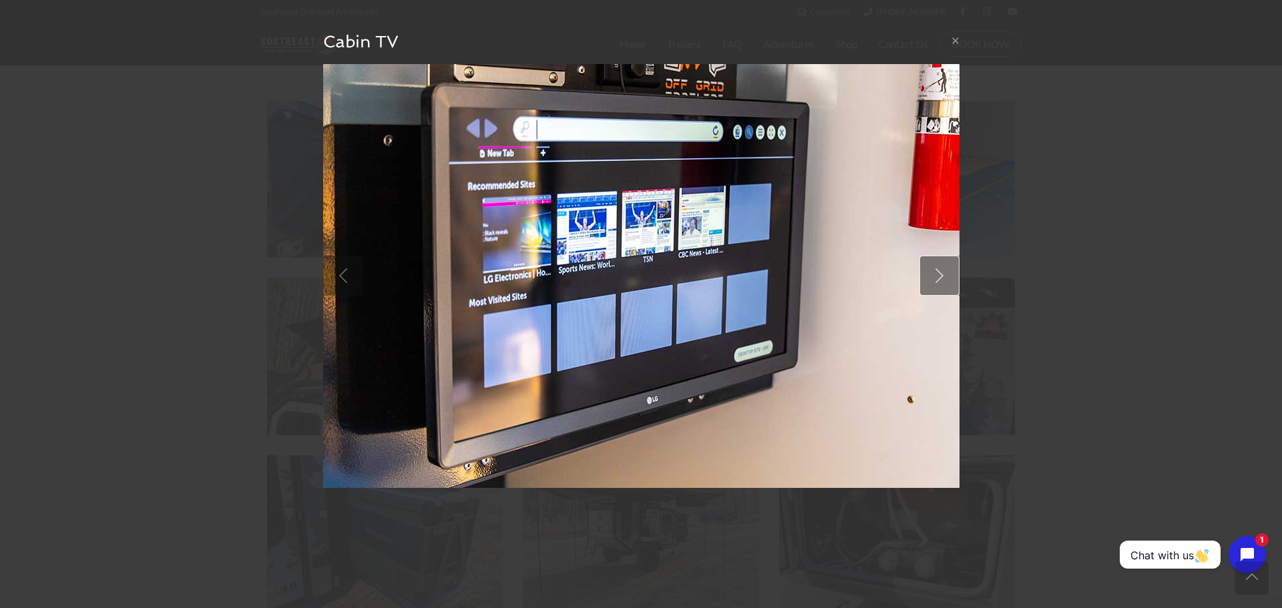
click at [942, 272] on link at bounding box center [939, 276] width 40 height 40
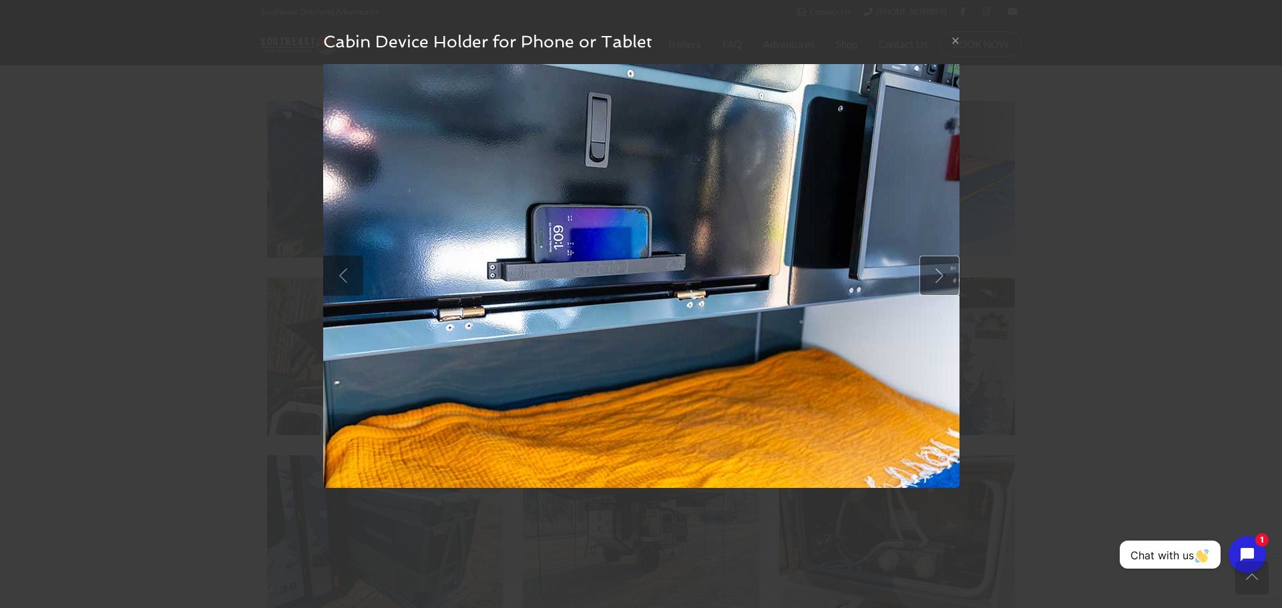
click at [942, 272] on link at bounding box center [939, 276] width 40 height 40
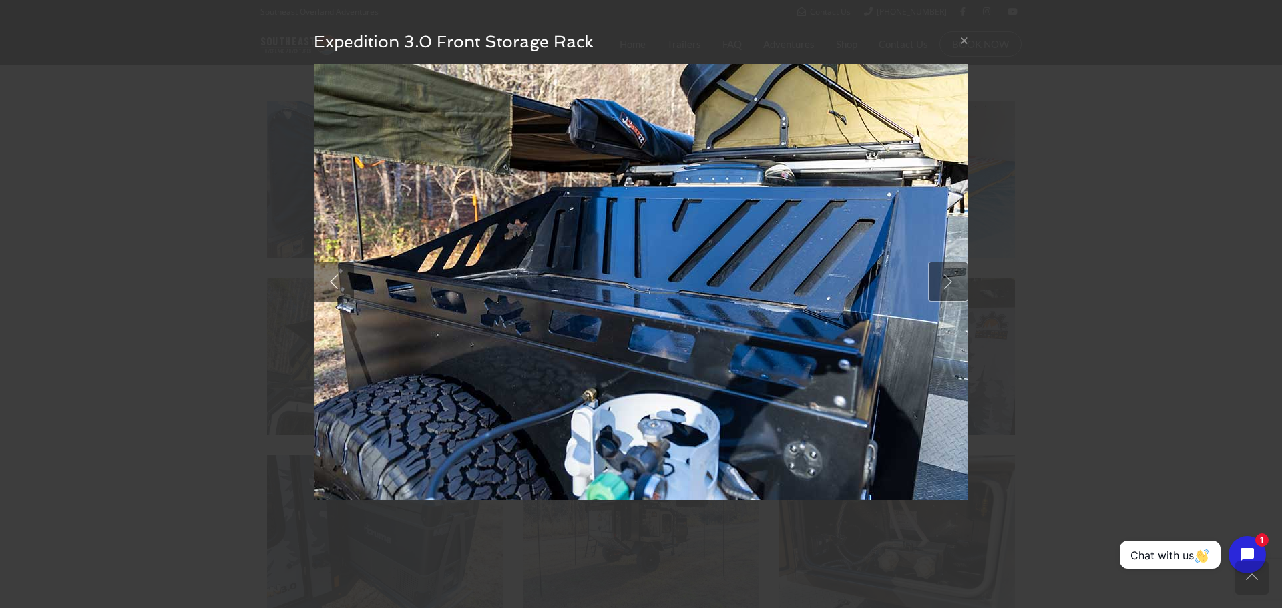
click at [942, 272] on link at bounding box center [948, 282] width 40 height 40
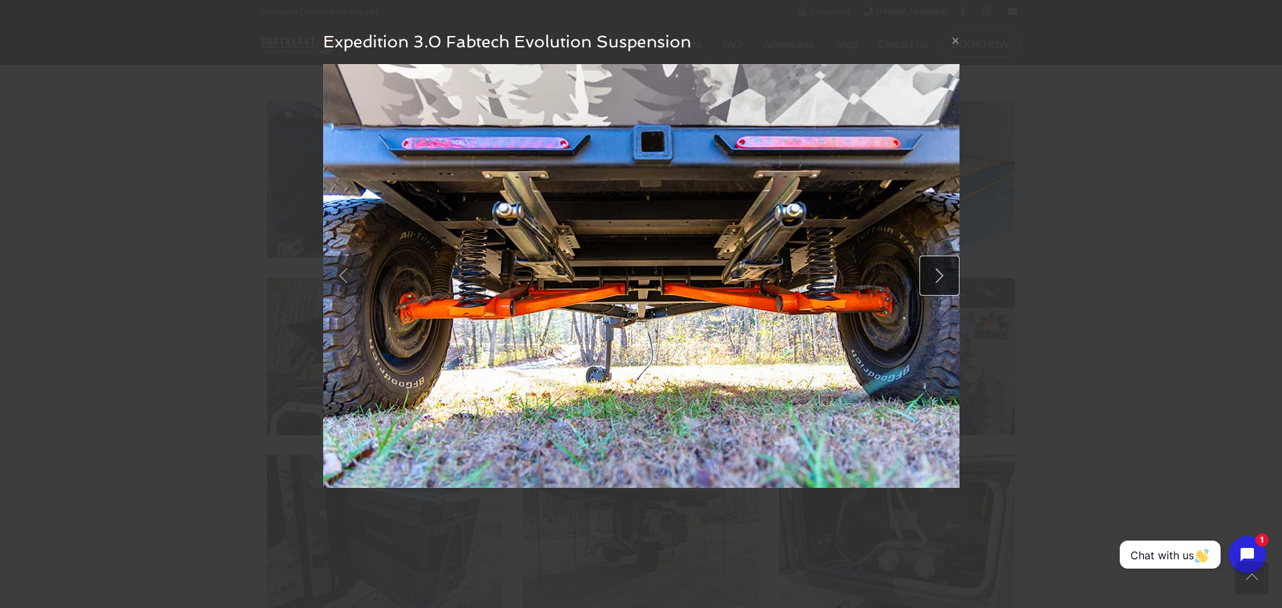
click at [942, 273] on link at bounding box center [939, 276] width 40 height 40
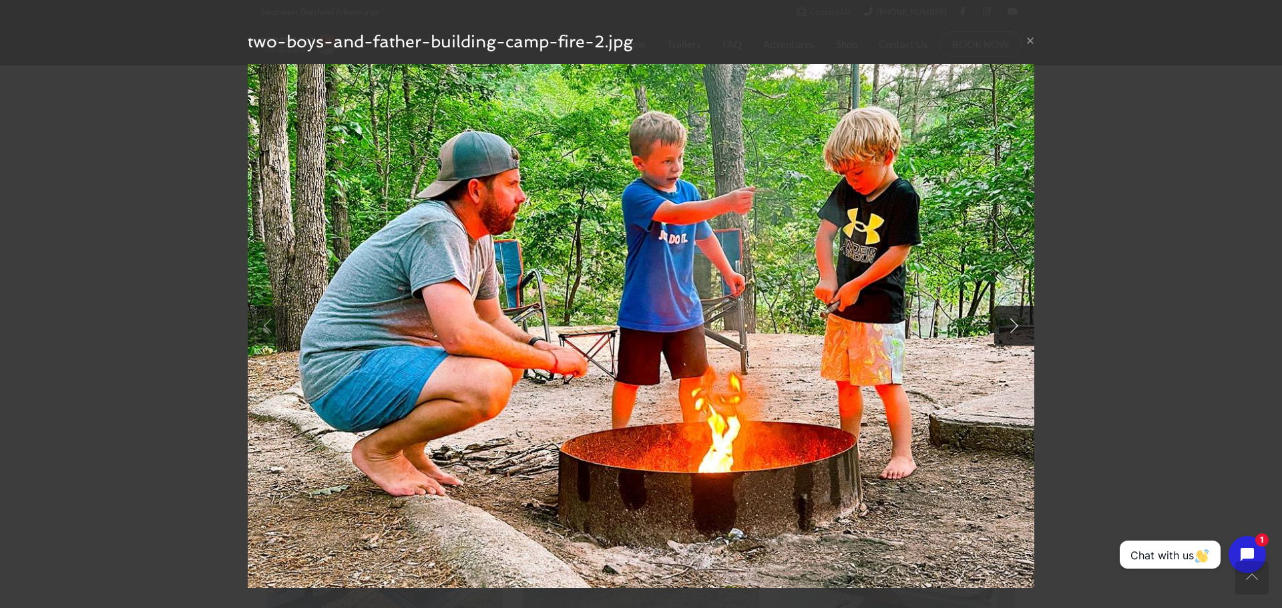
click at [942, 273] on img at bounding box center [641, 326] width 787 height 524
click at [1029, 40] on button "×" at bounding box center [1030, 40] width 8 height 14
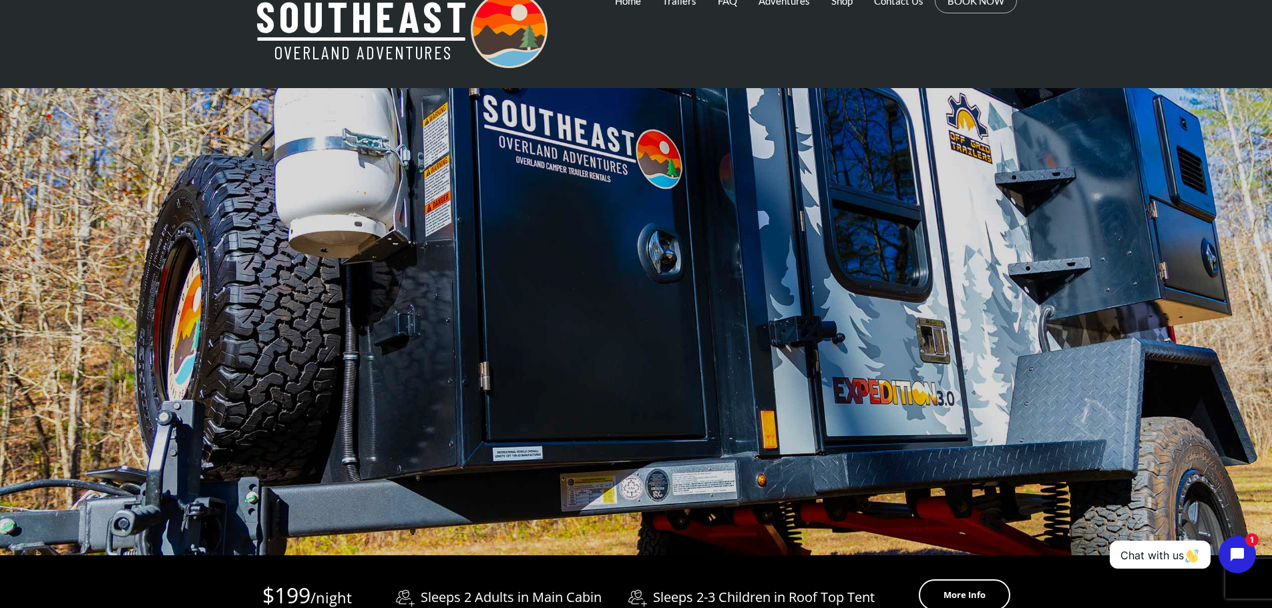
scroll to position [0, 0]
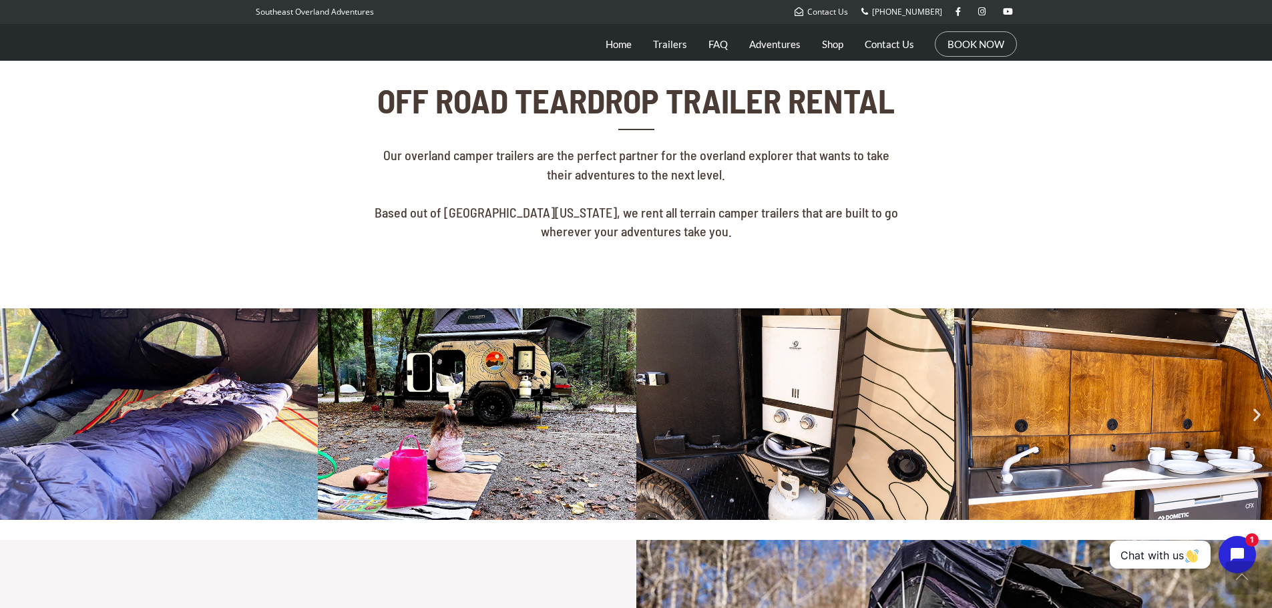
scroll to position [401, 0]
